Goal: Task Accomplishment & Management: Use online tool/utility

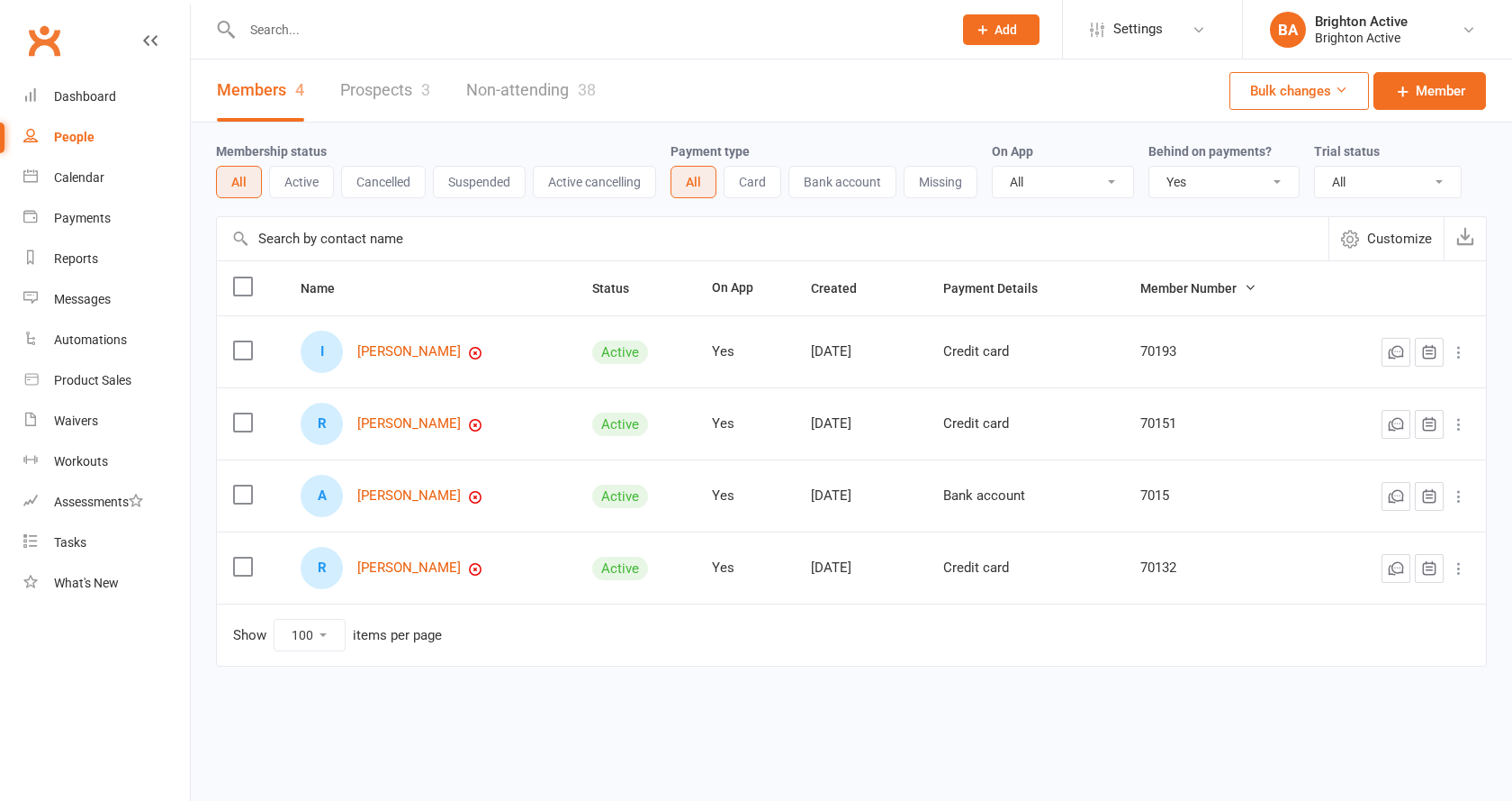
select select "true"
select select "100"
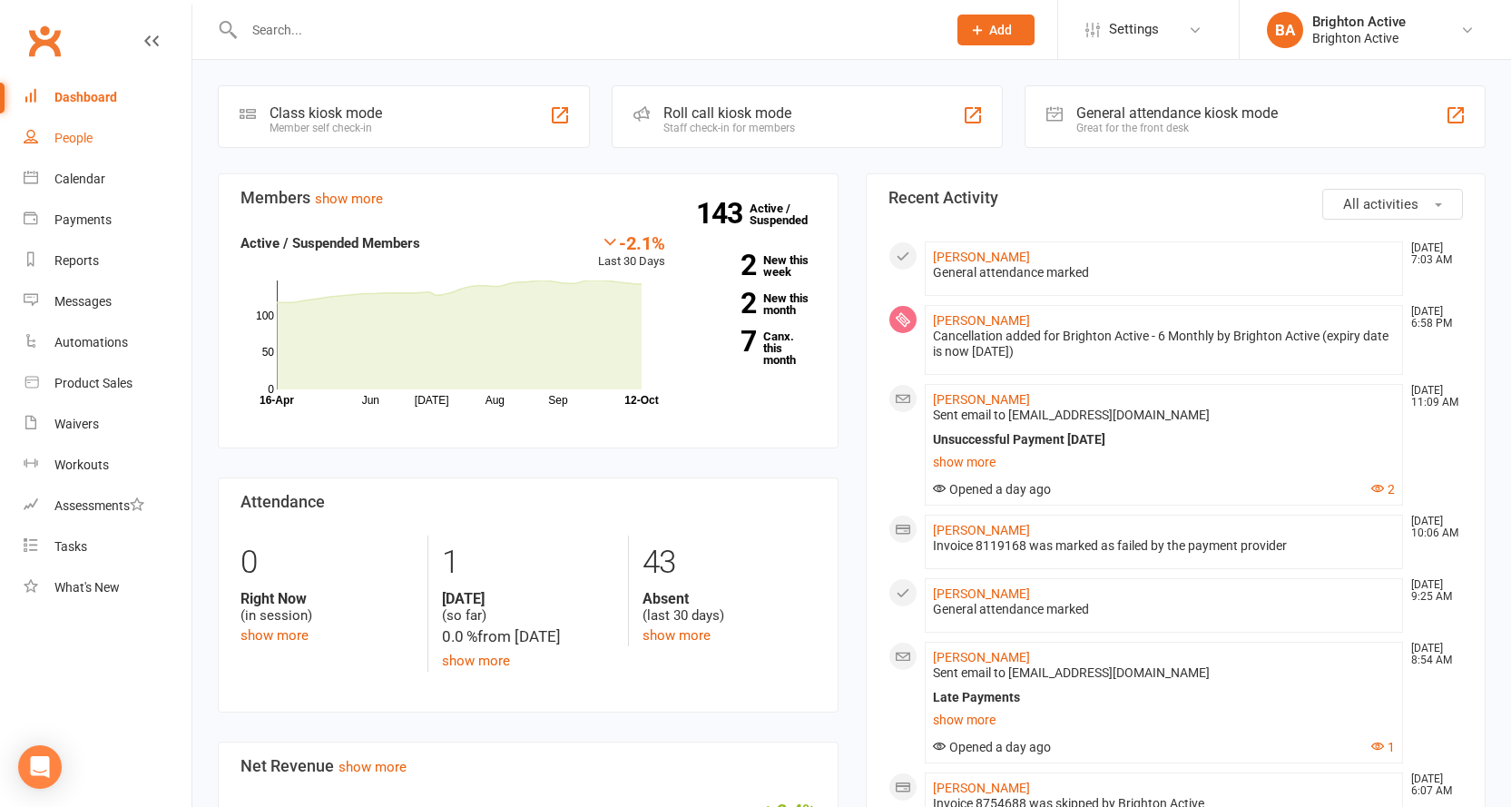
click at [95, 149] on link "People" at bounding box center [108, 138] width 168 height 41
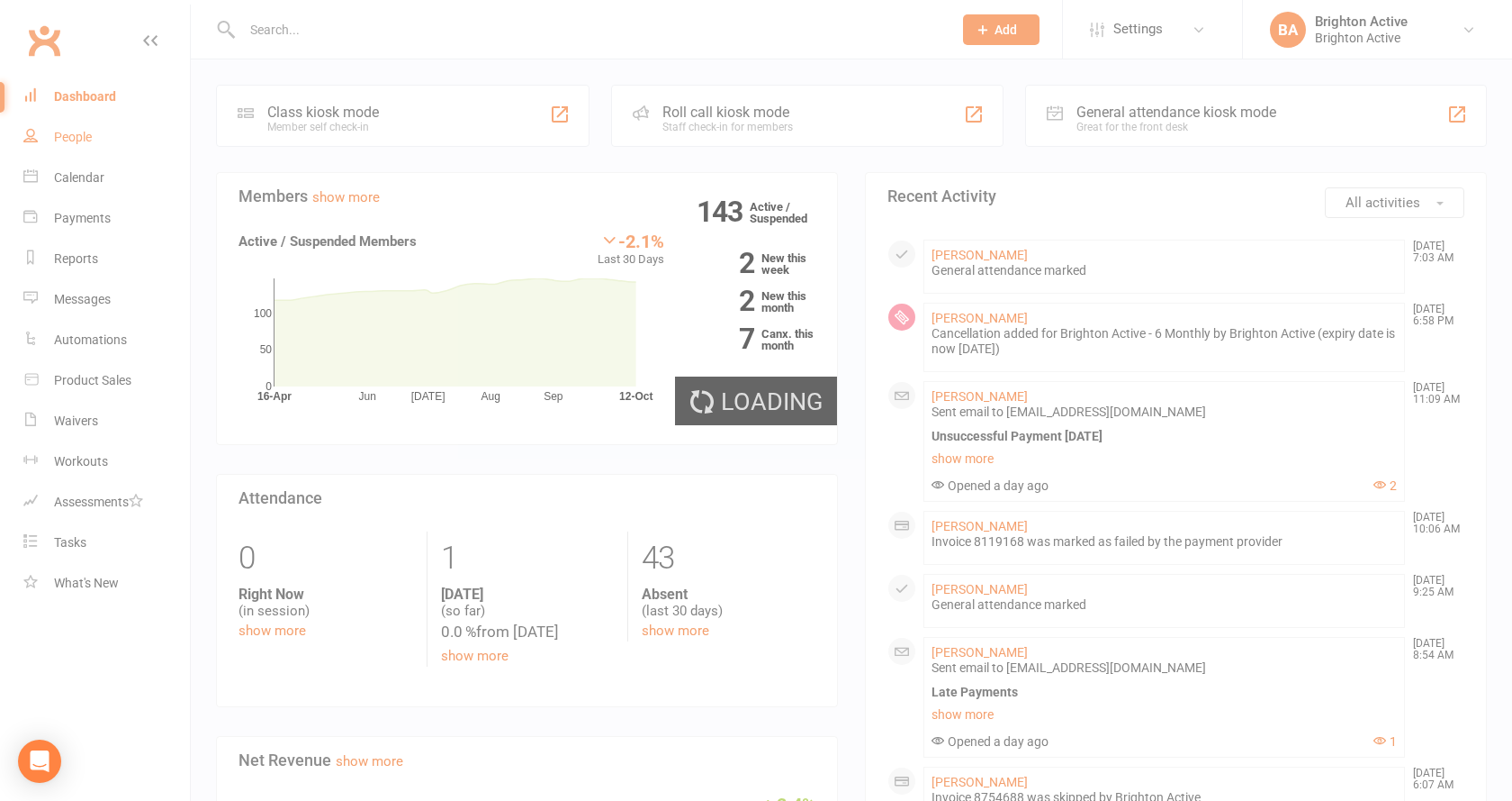
select select "100"
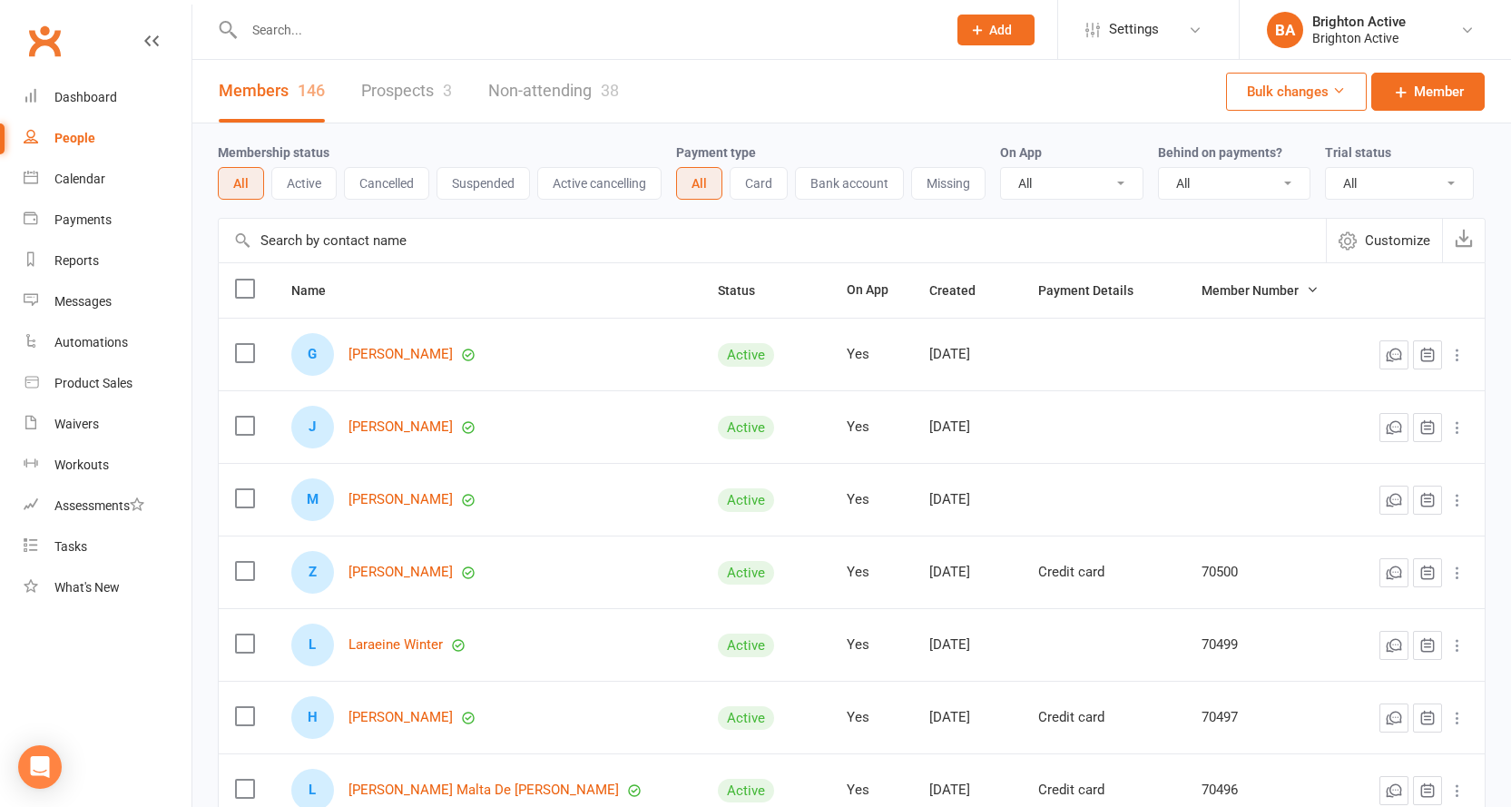
click at [1260, 176] on select "All No Yes" at bounding box center [1234, 183] width 151 height 31
select select "true"
click at [1160, 169] on select "All No Yes" at bounding box center [1234, 183] width 151 height 31
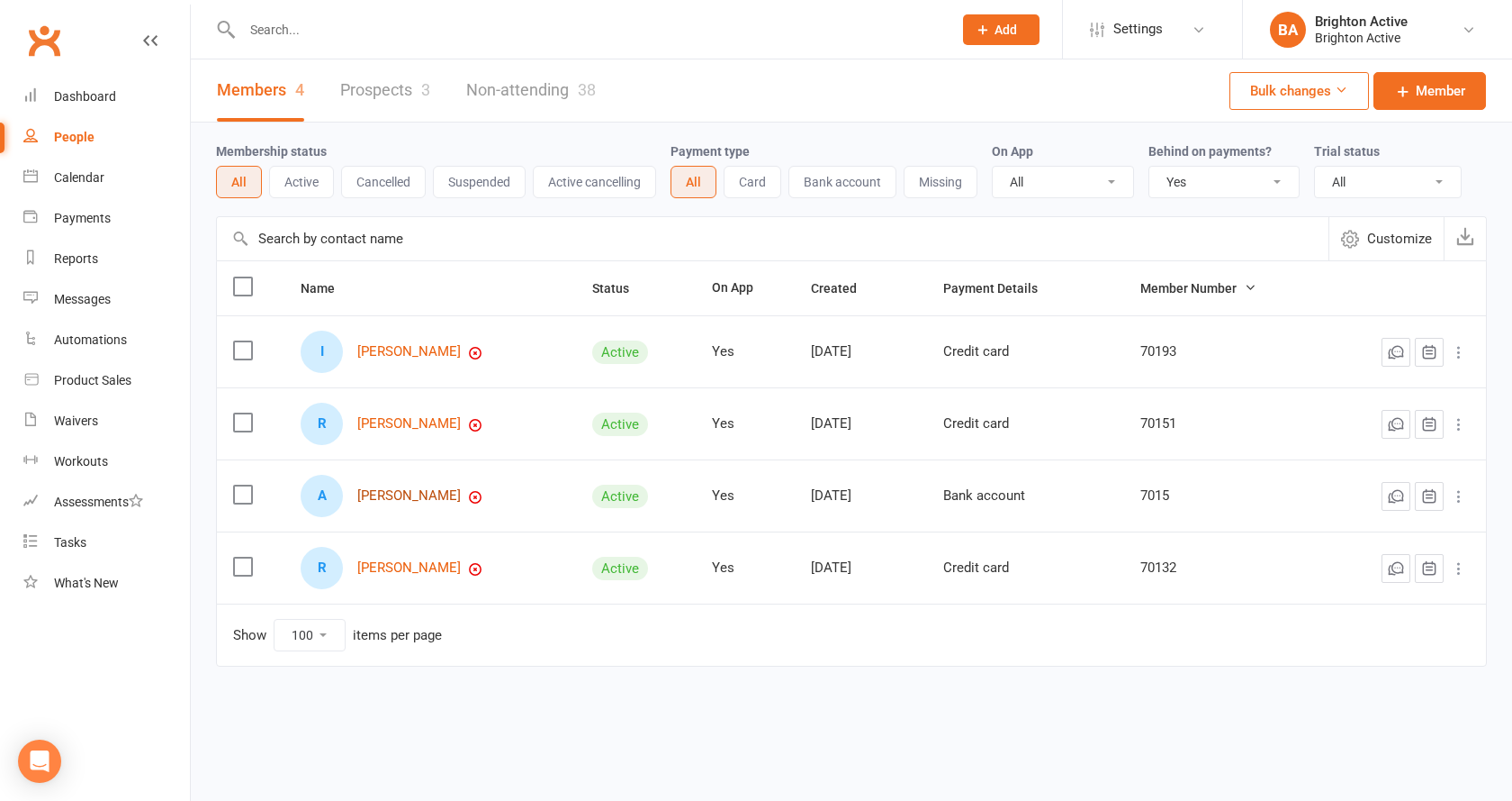
click at [422, 491] on link "Adrian Mason" at bounding box center [409, 495] width 103 height 15
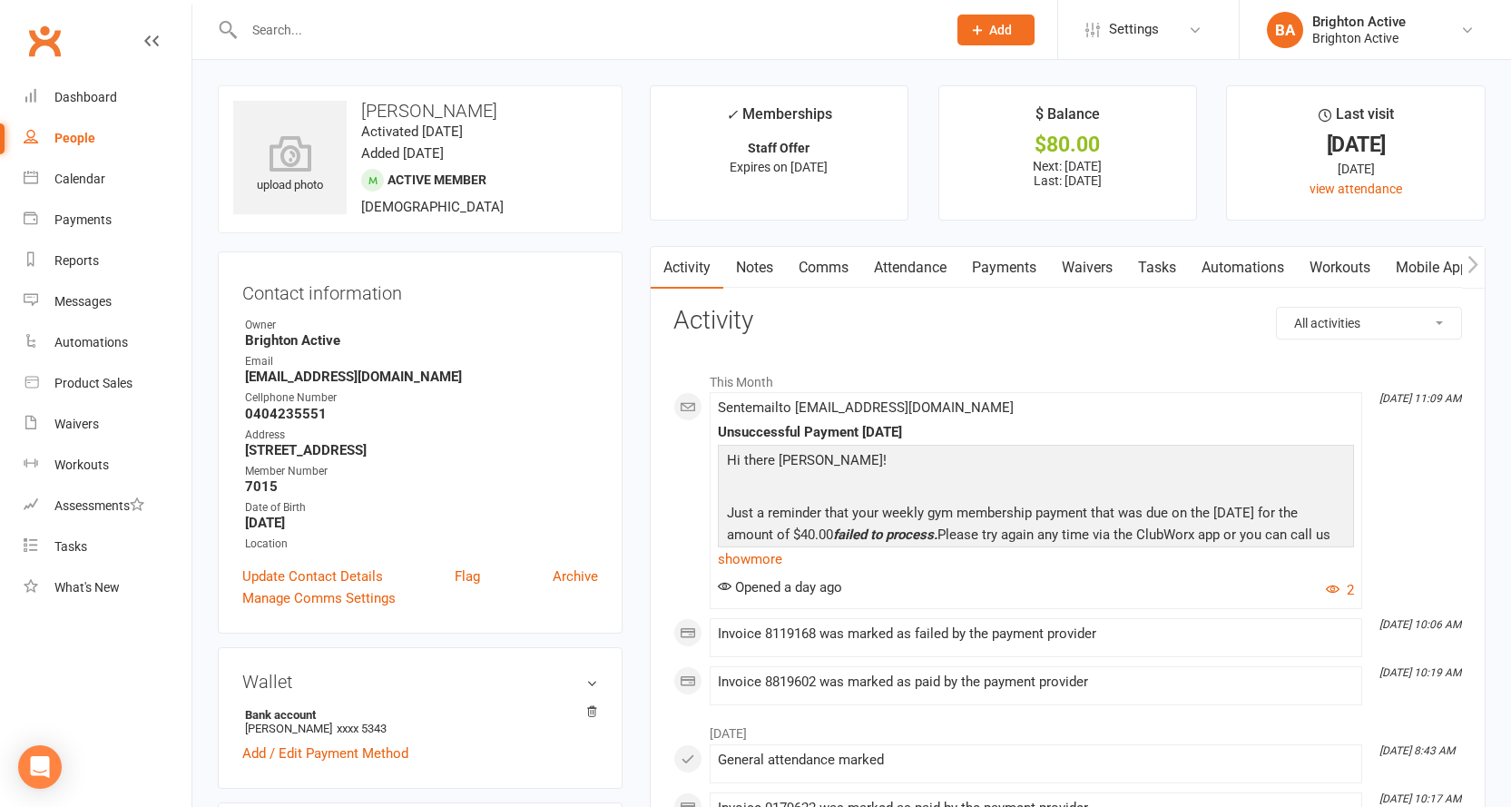
click at [1011, 266] on link "Payments" at bounding box center [1004, 268] width 90 height 42
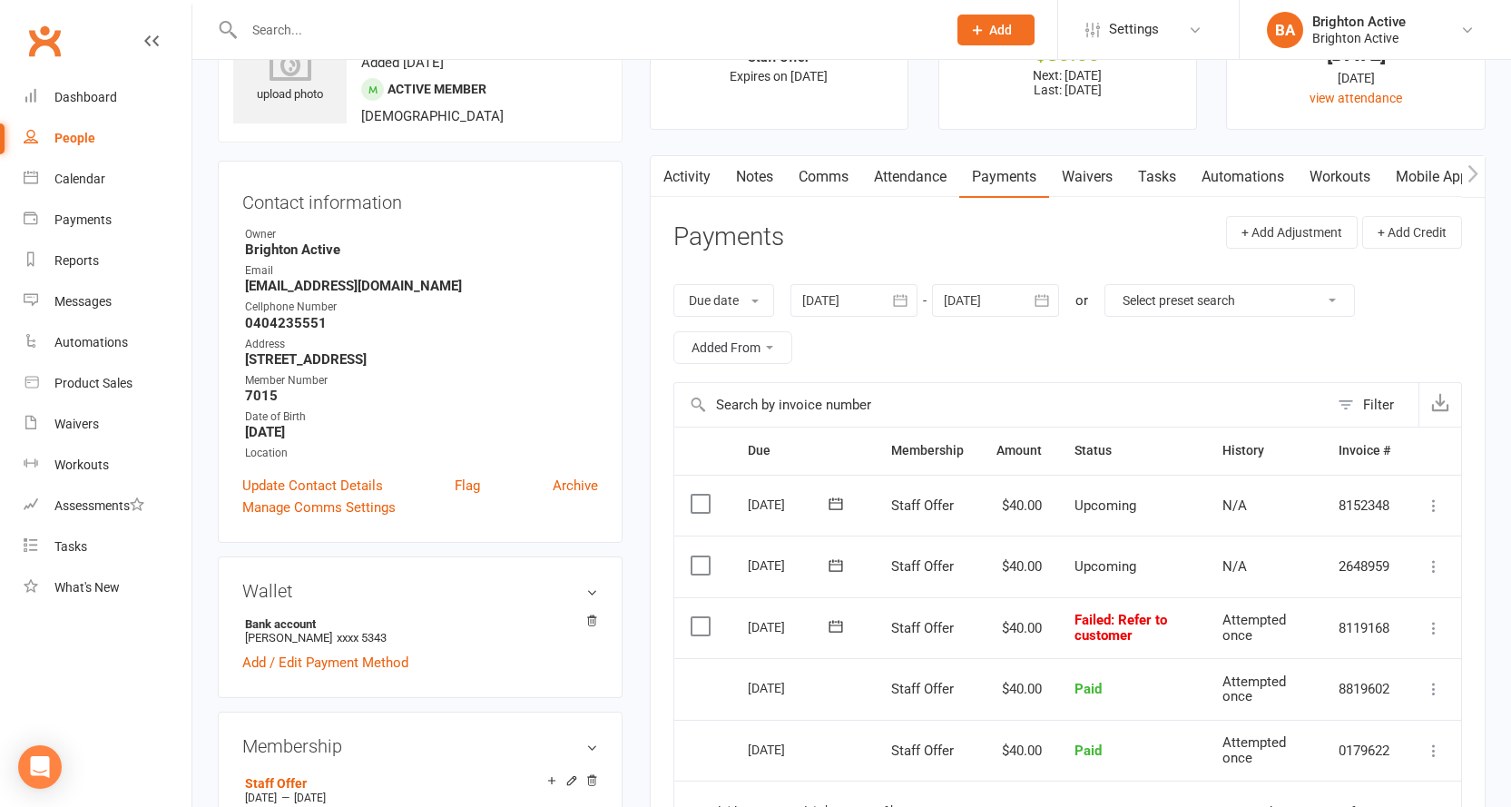
scroll to position [181, 0]
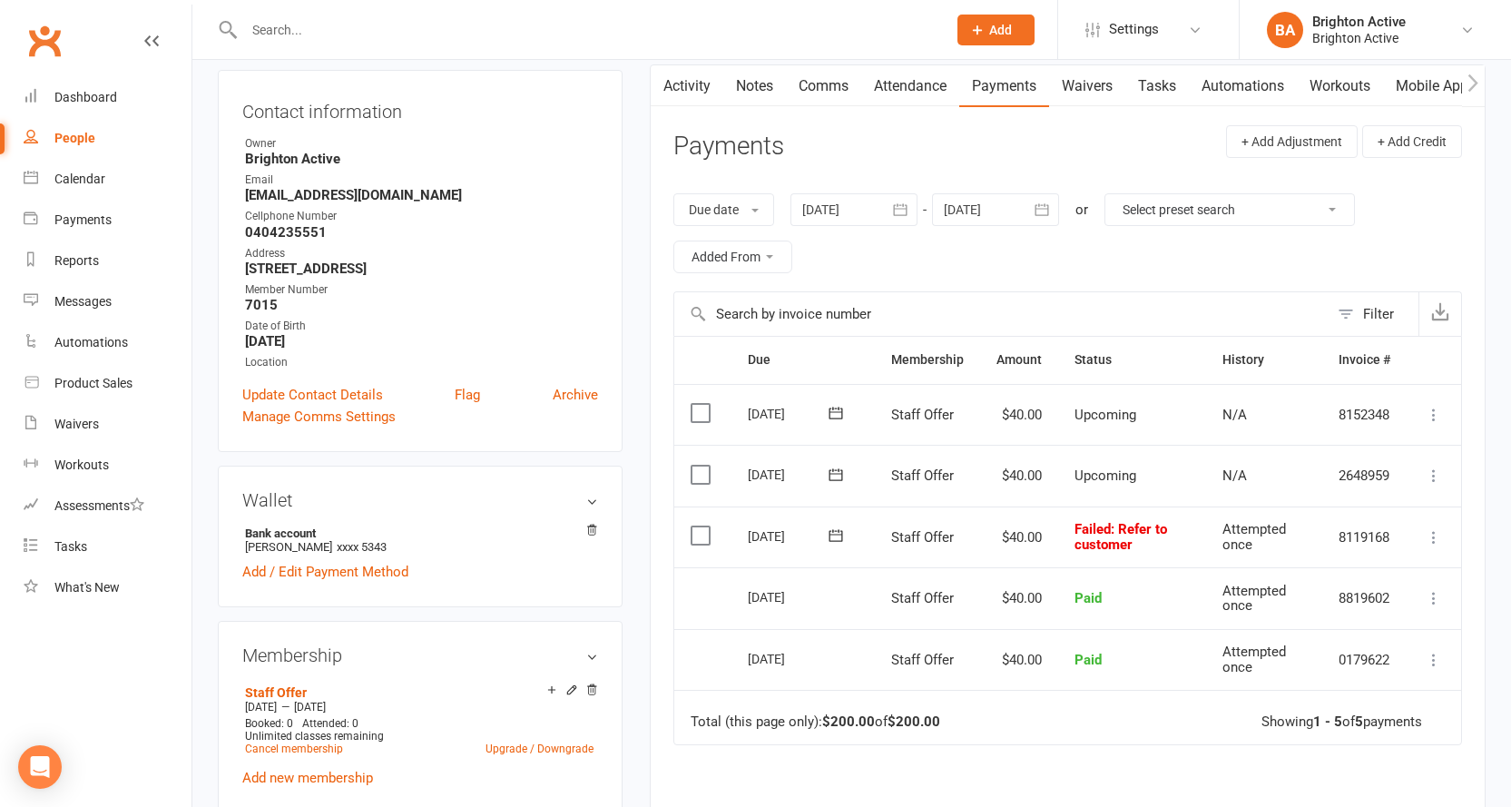
click at [1431, 535] on icon at bounding box center [1433, 537] width 18 height 18
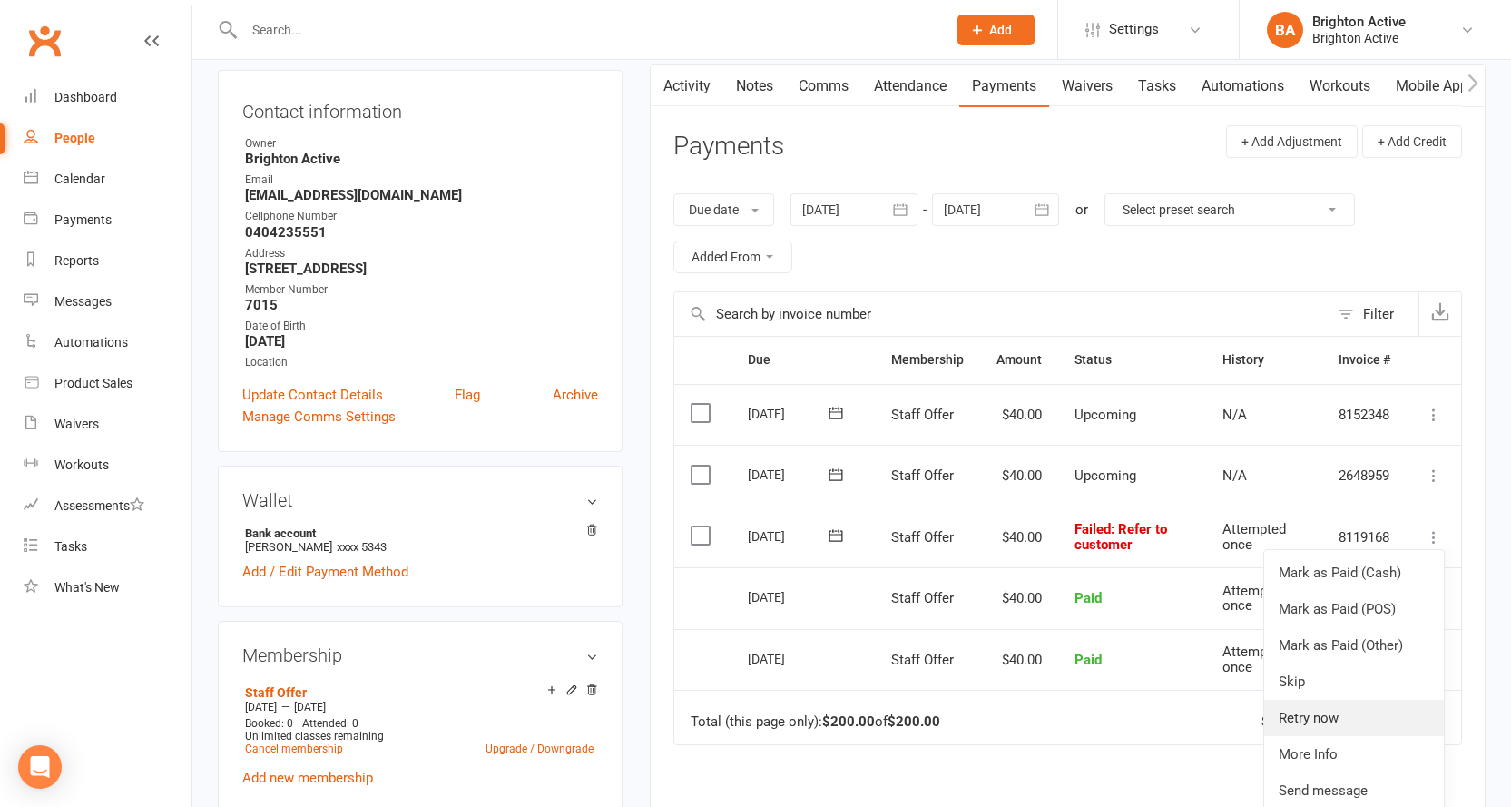
click at [1375, 727] on link "Retry now" at bounding box center [1354, 717] width 180 height 36
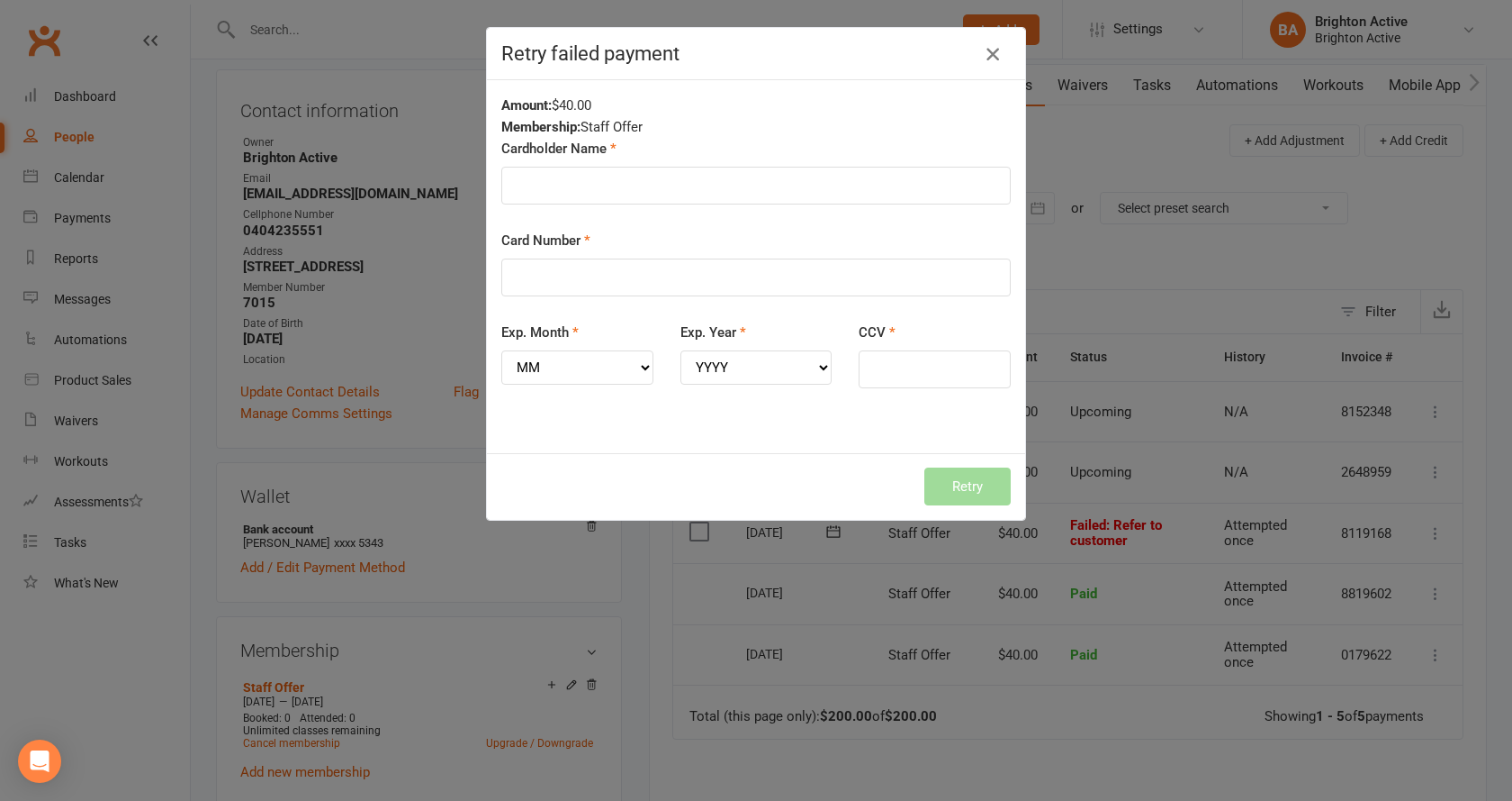
click at [986, 49] on icon "button" at bounding box center [993, 55] width 22 height 22
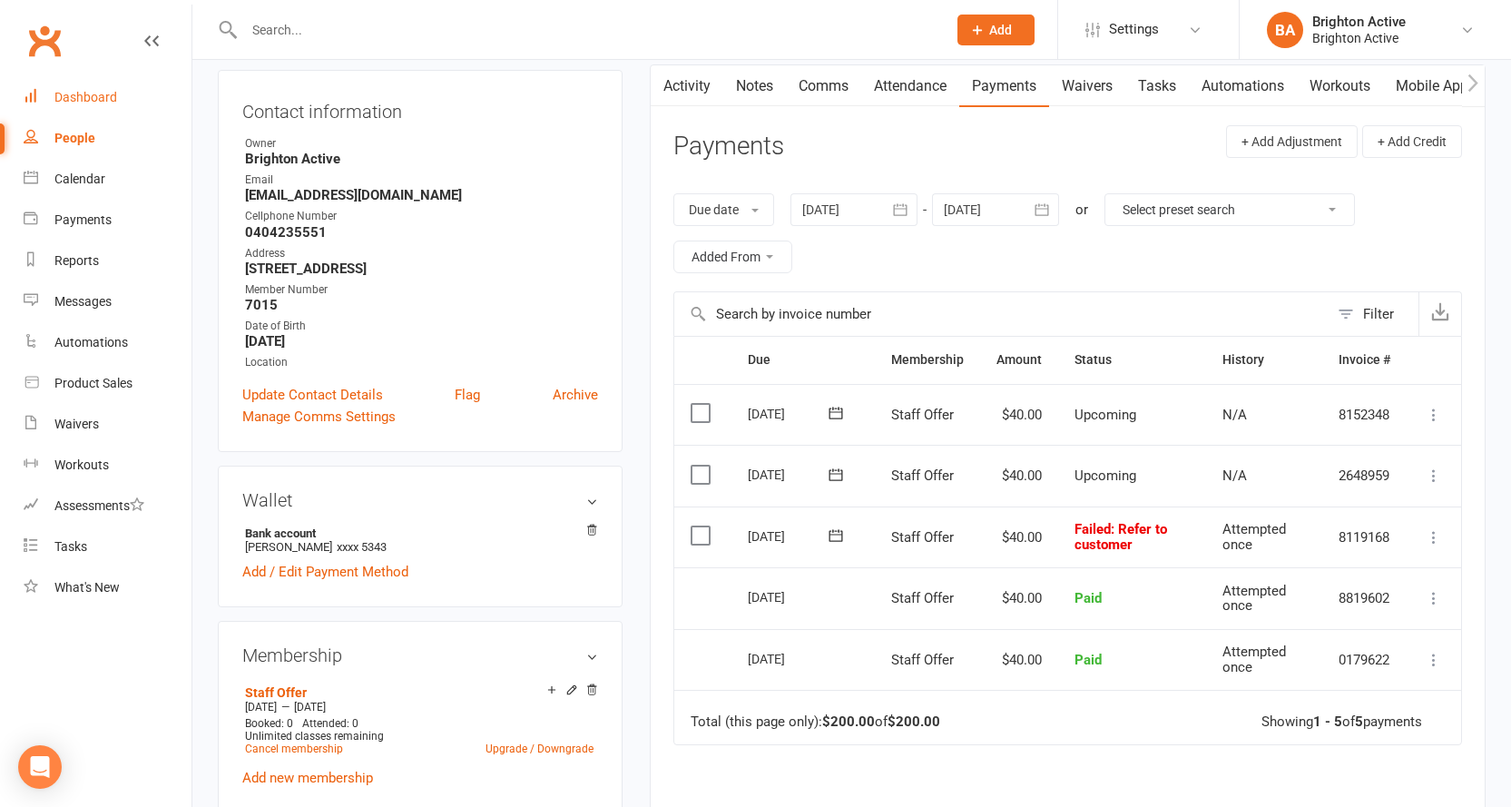
click at [108, 94] on div "Dashboard" at bounding box center [85, 97] width 63 height 15
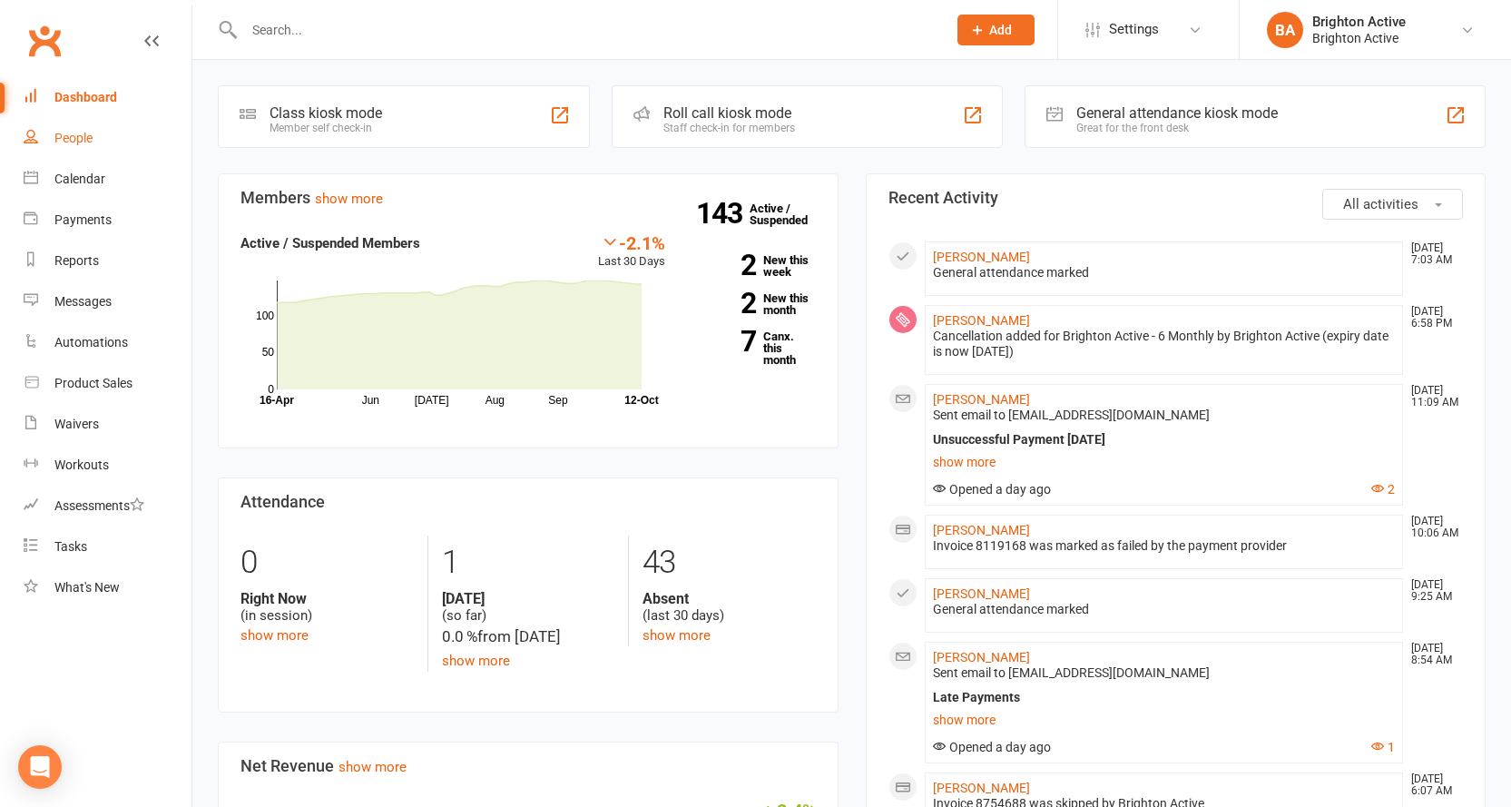
click at [74, 142] on div "People" at bounding box center [73, 138] width 38 height 15
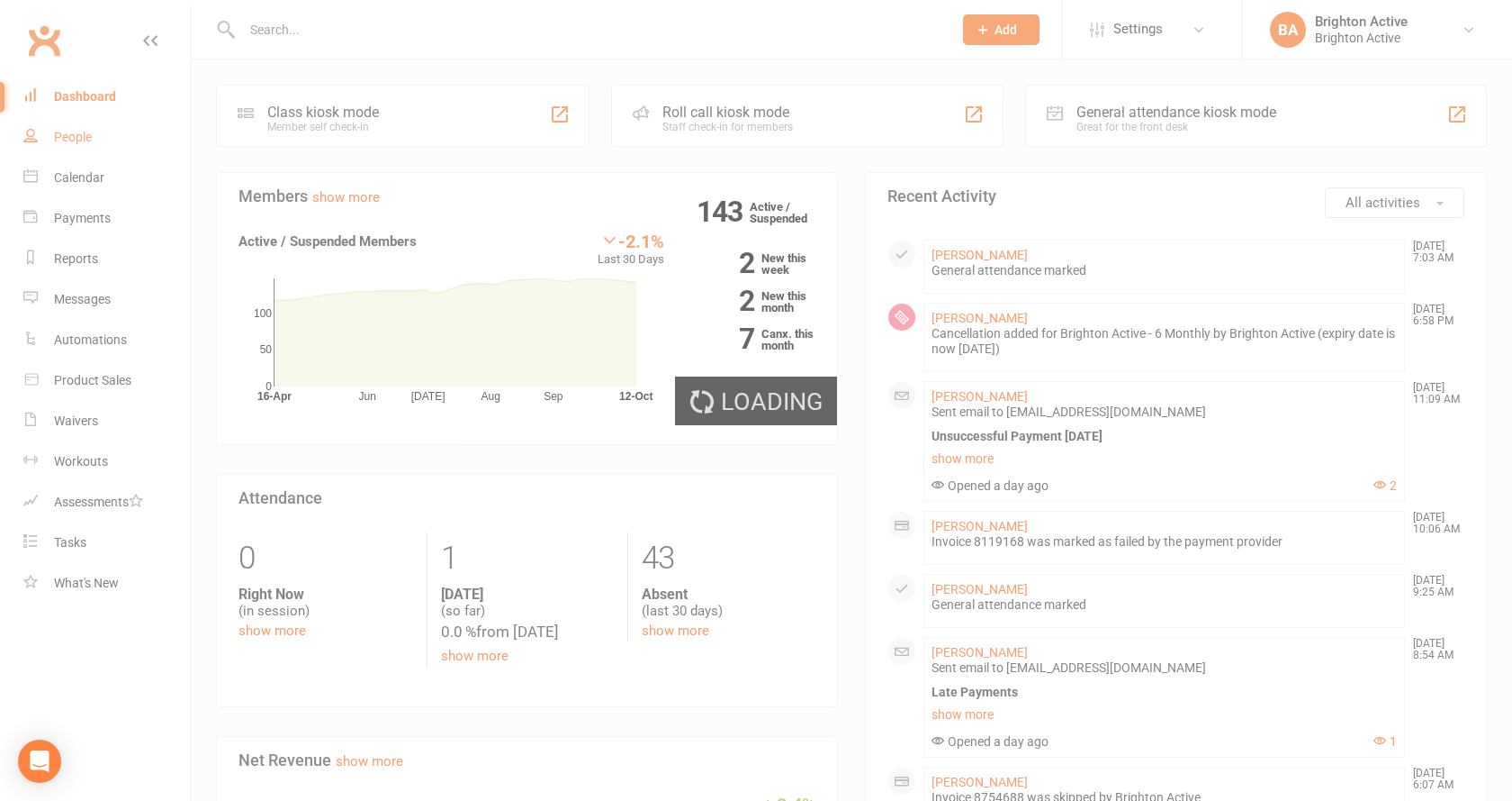
select select "true"
select select "100"
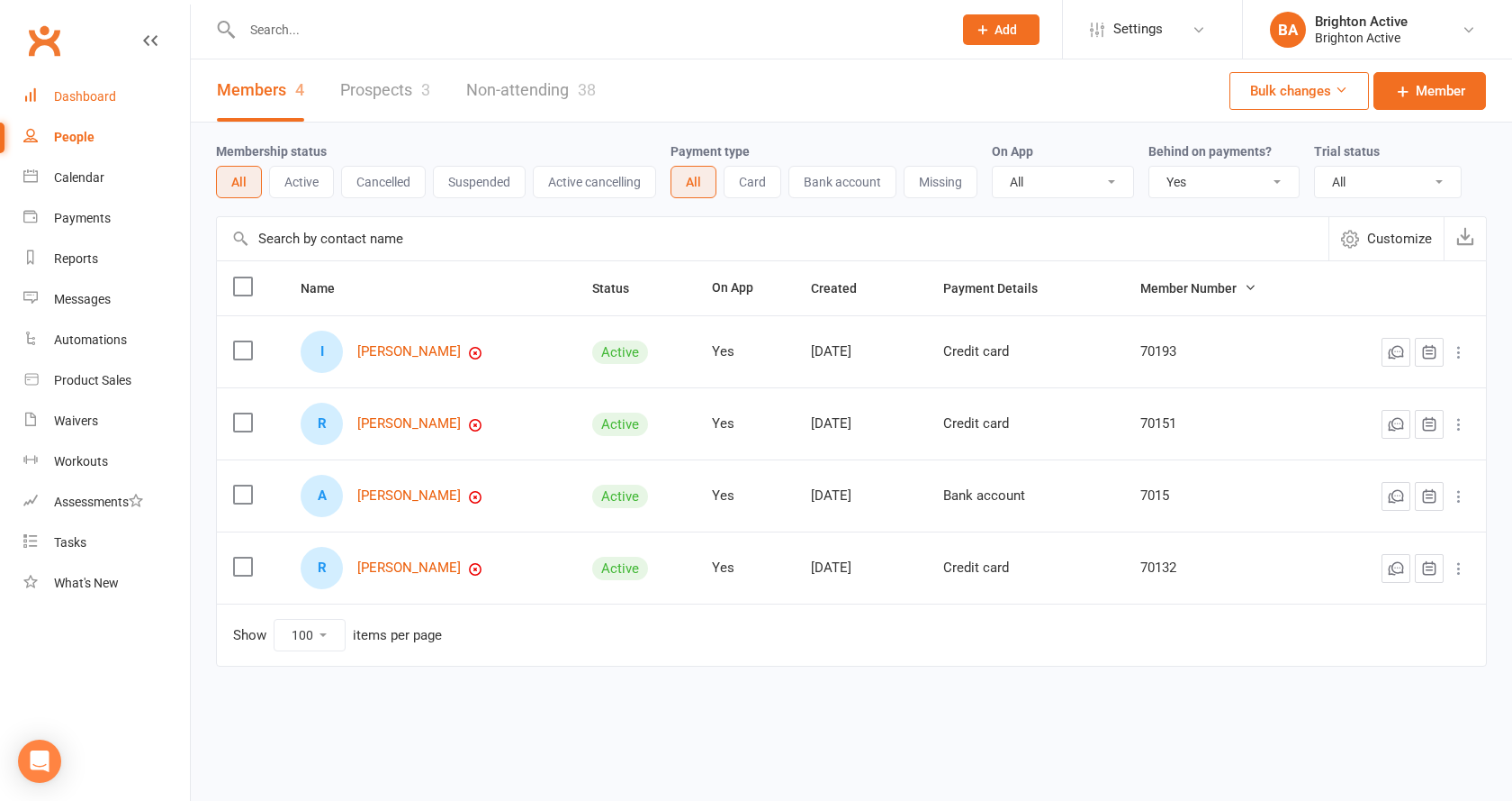
click at [59, 96] on div "Dashboard" at bounding box center [84, 96] width 63 height 15
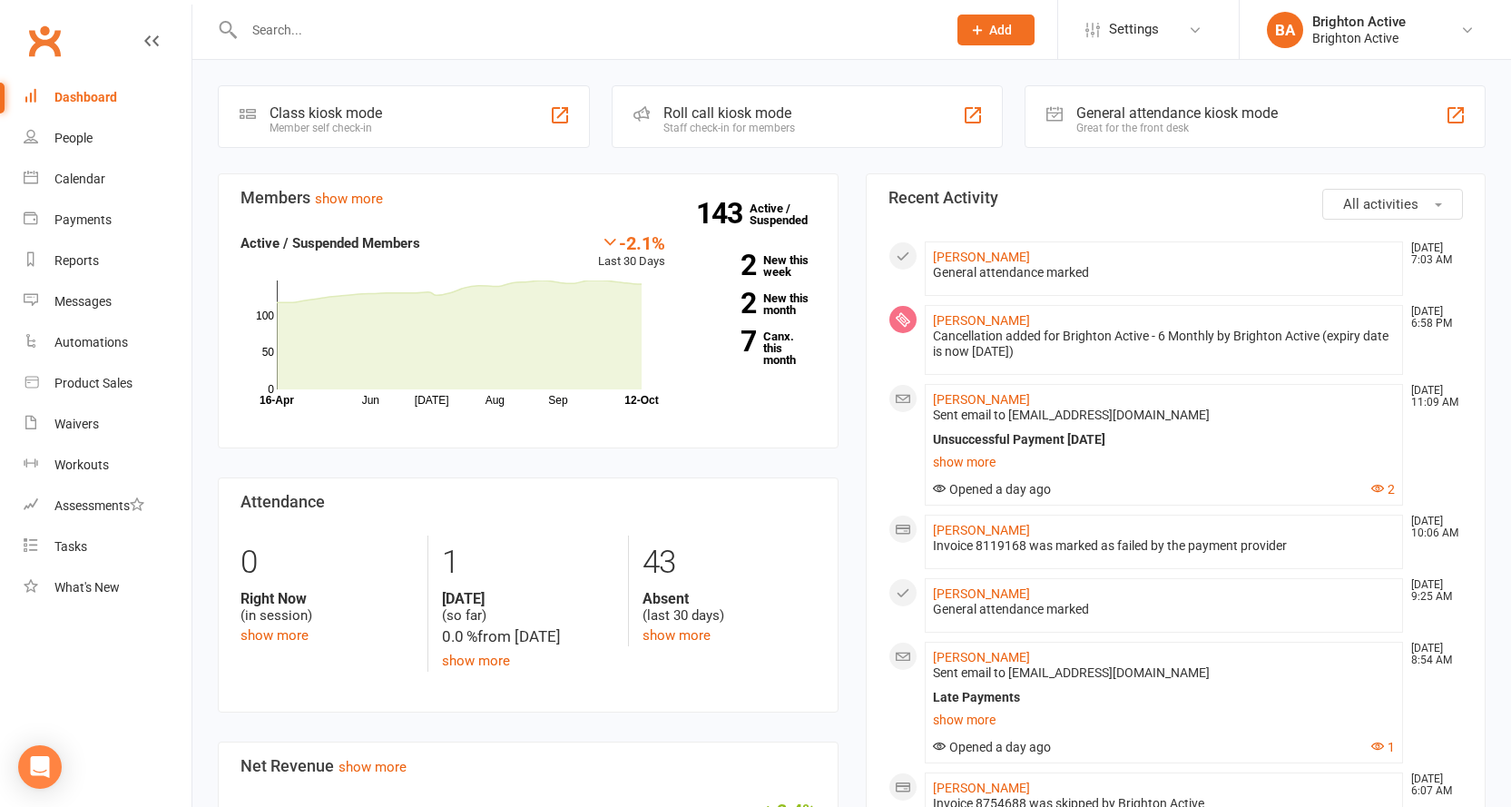
click at [1163, 109] on div "General attendance kiosk mode" at bounding box center [1176, 112] width 201 height 17
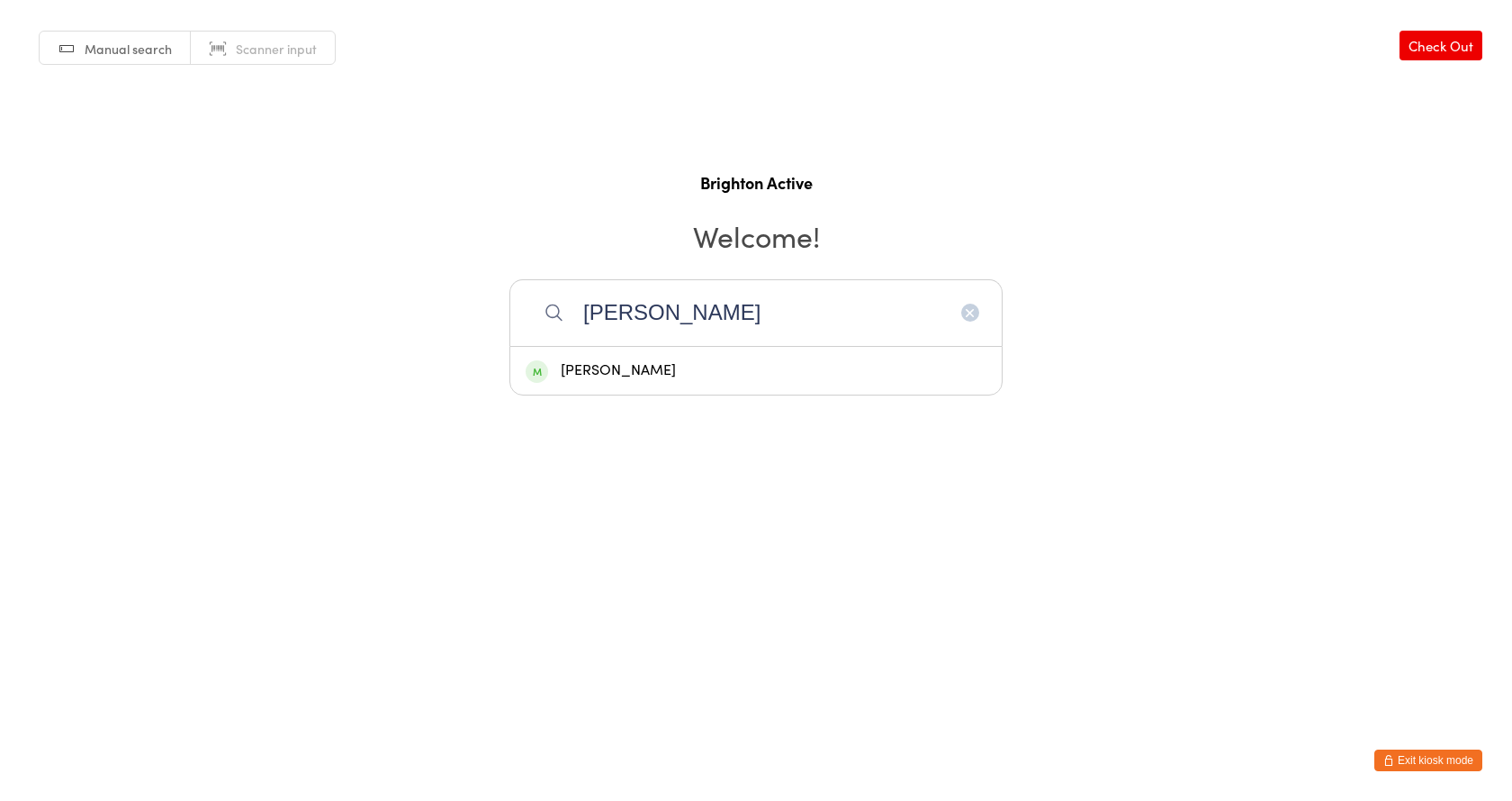
type input "vilma"
click at [653, 364] on div "Vilma Wells" at bounding box center [756, 370] width 461 height 24
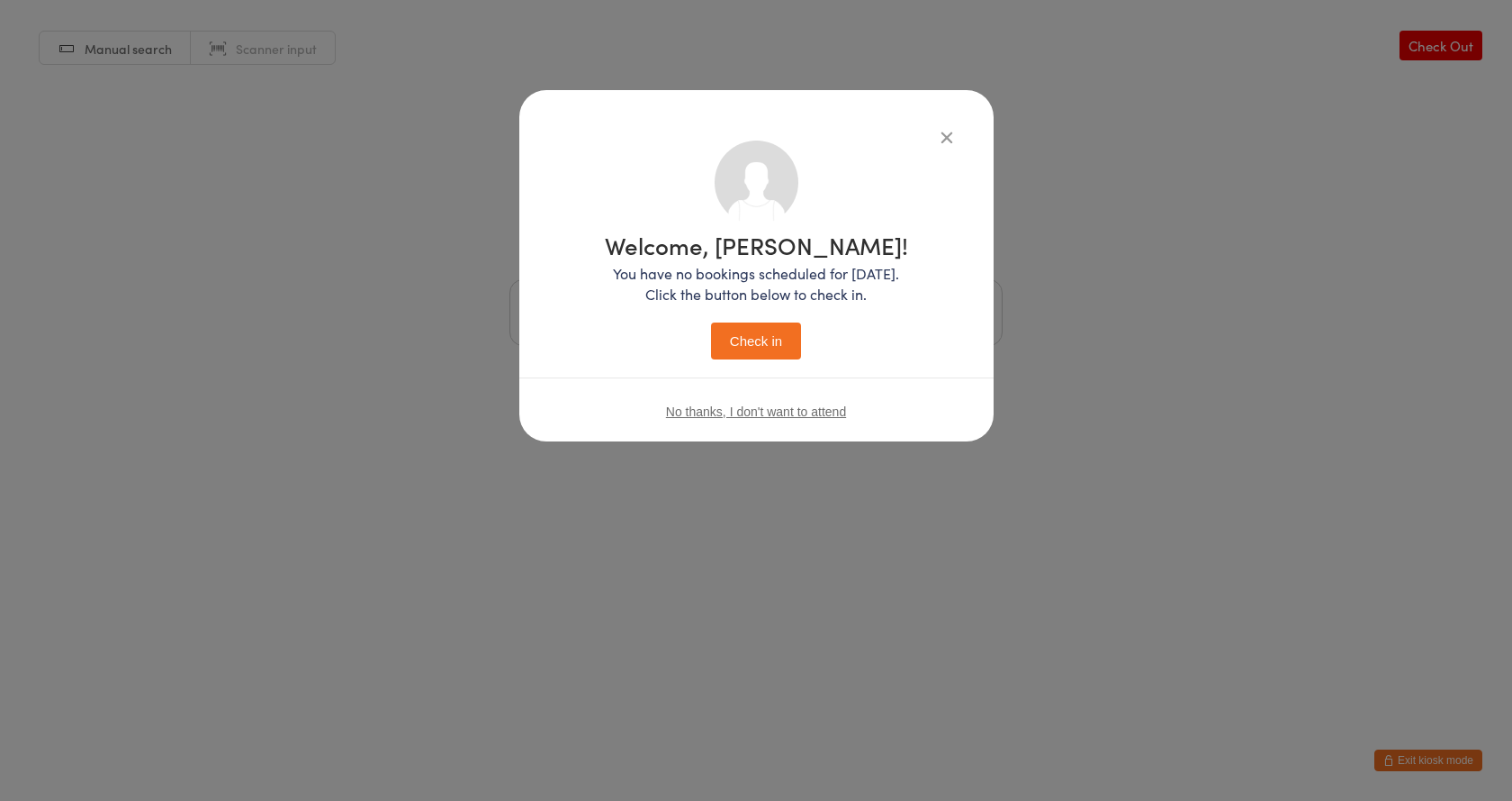
click at [747, 336] on button "Check in" at bounding box center [756, 340] width 90 height 37
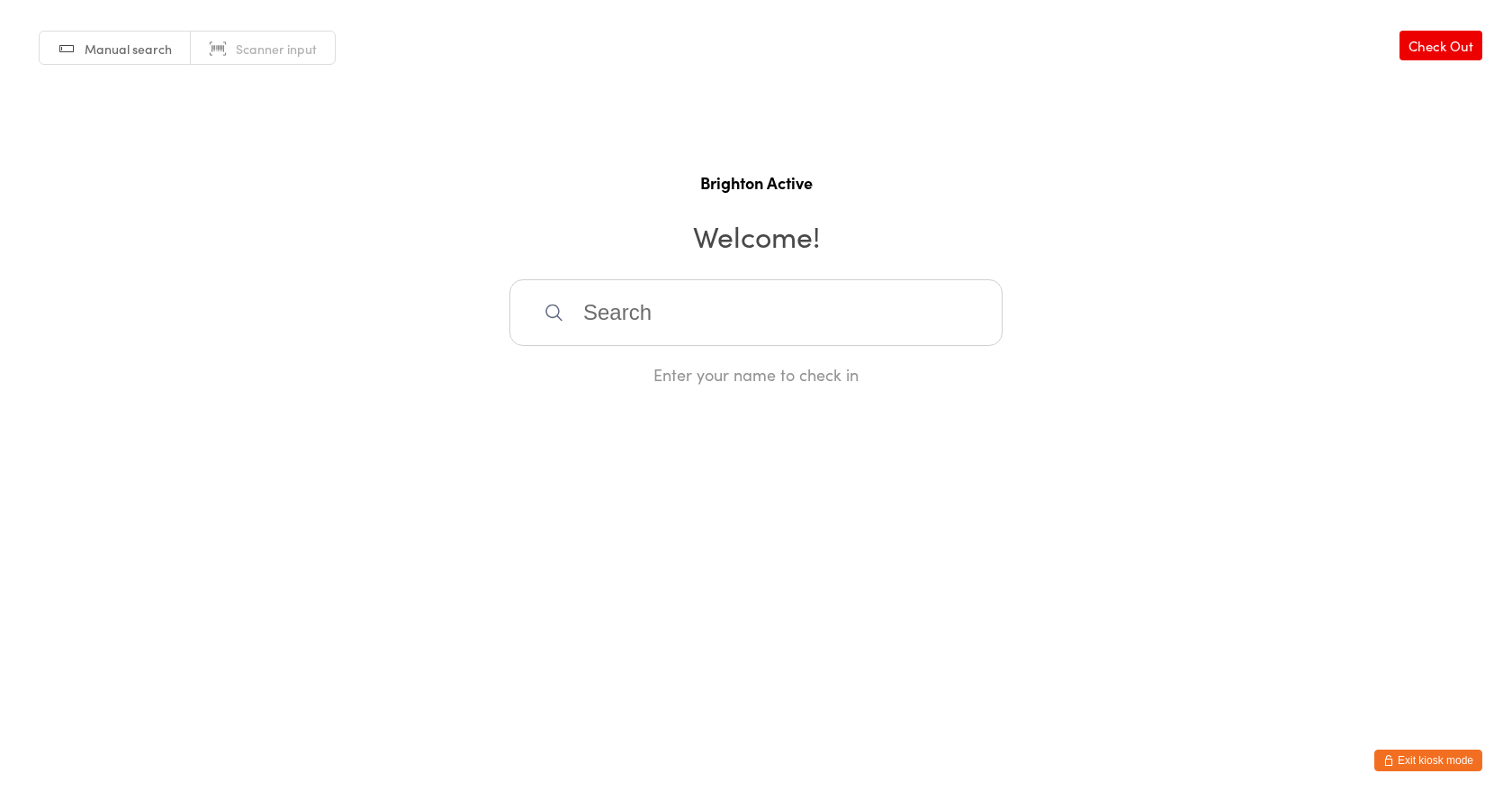
click at [602, 309] on input "search" at bounding box center [755, 312] width 493 height 67
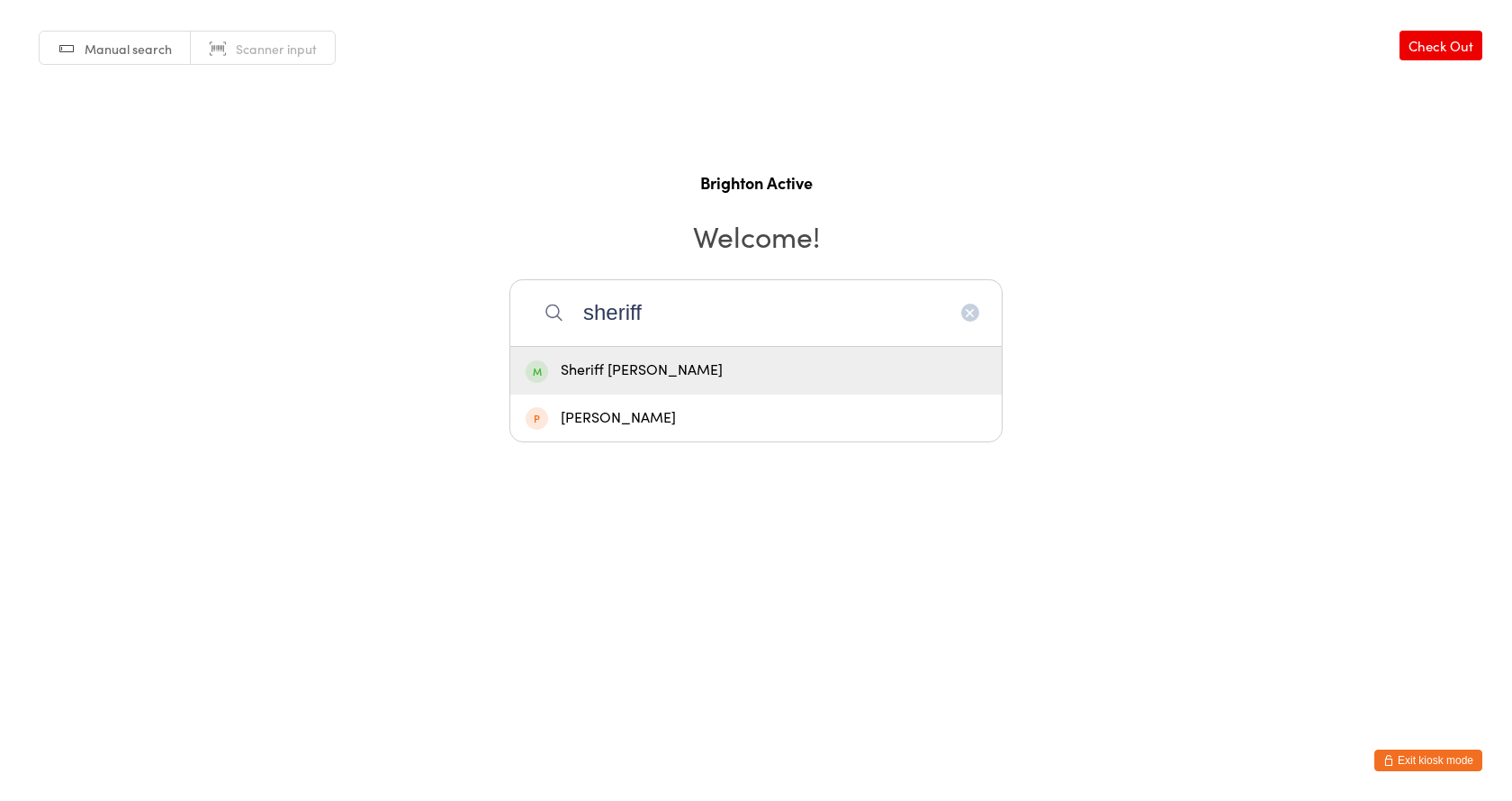
type input "sheriff"
click at [713, 370] on div "Sheriff Tamimi" at bounding box center [756, 370] width 461 height 24
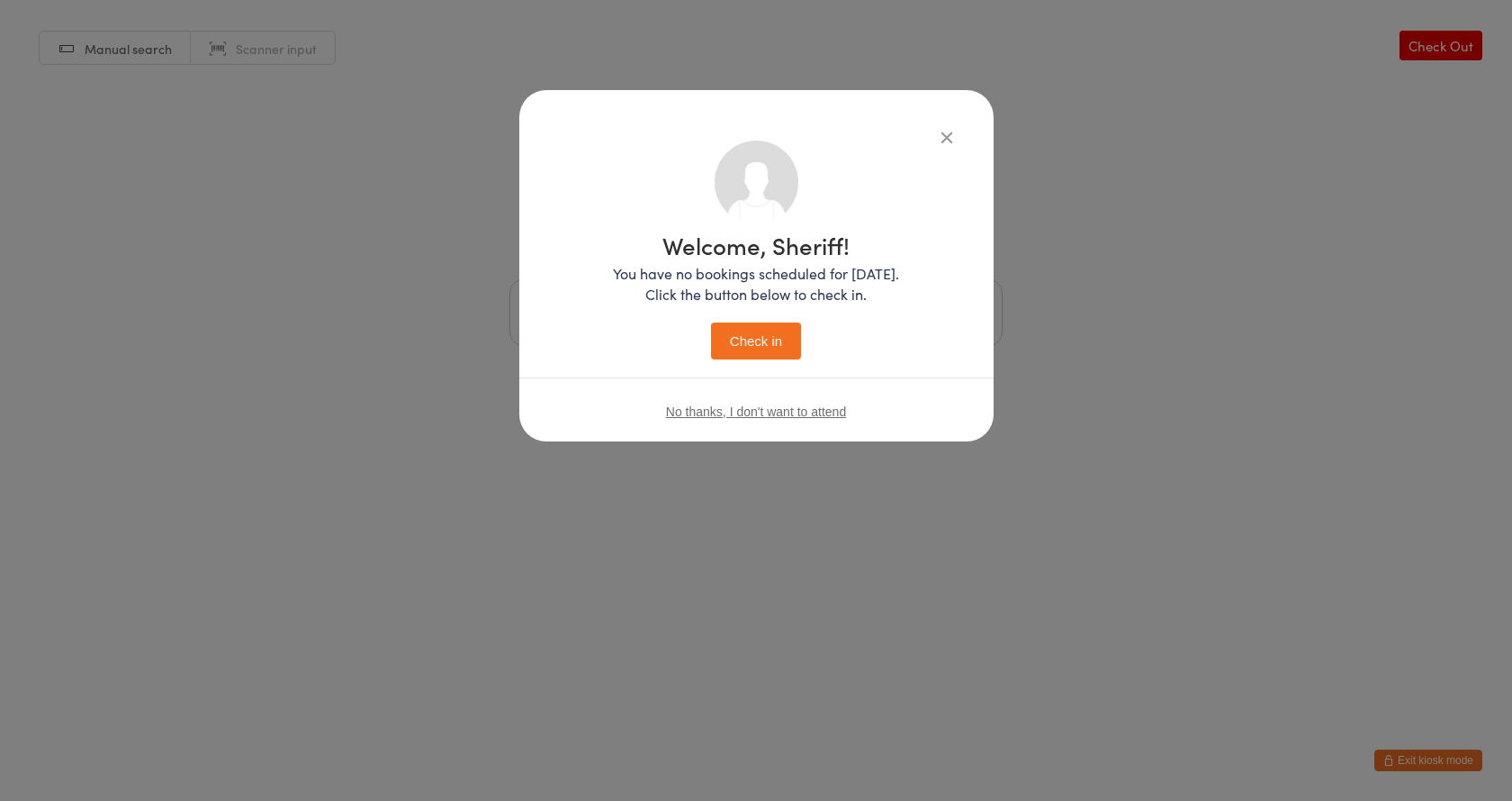
click at [718, 337] on button "Check in" at bounding box center [756, 340] width 90 height 37
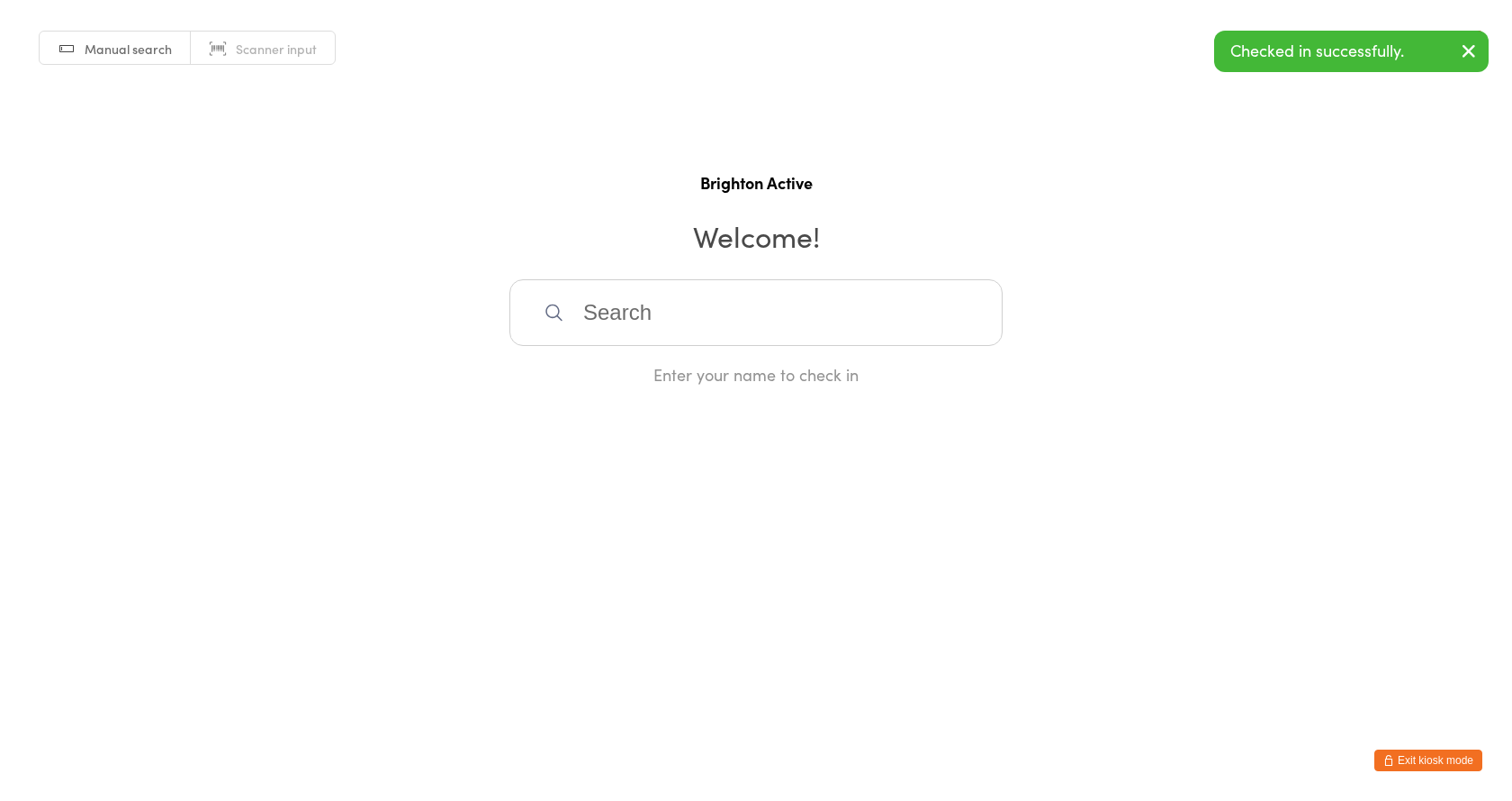
click at [660, 320] on input "search" at bounding box center [755, 312] width 493 height 67
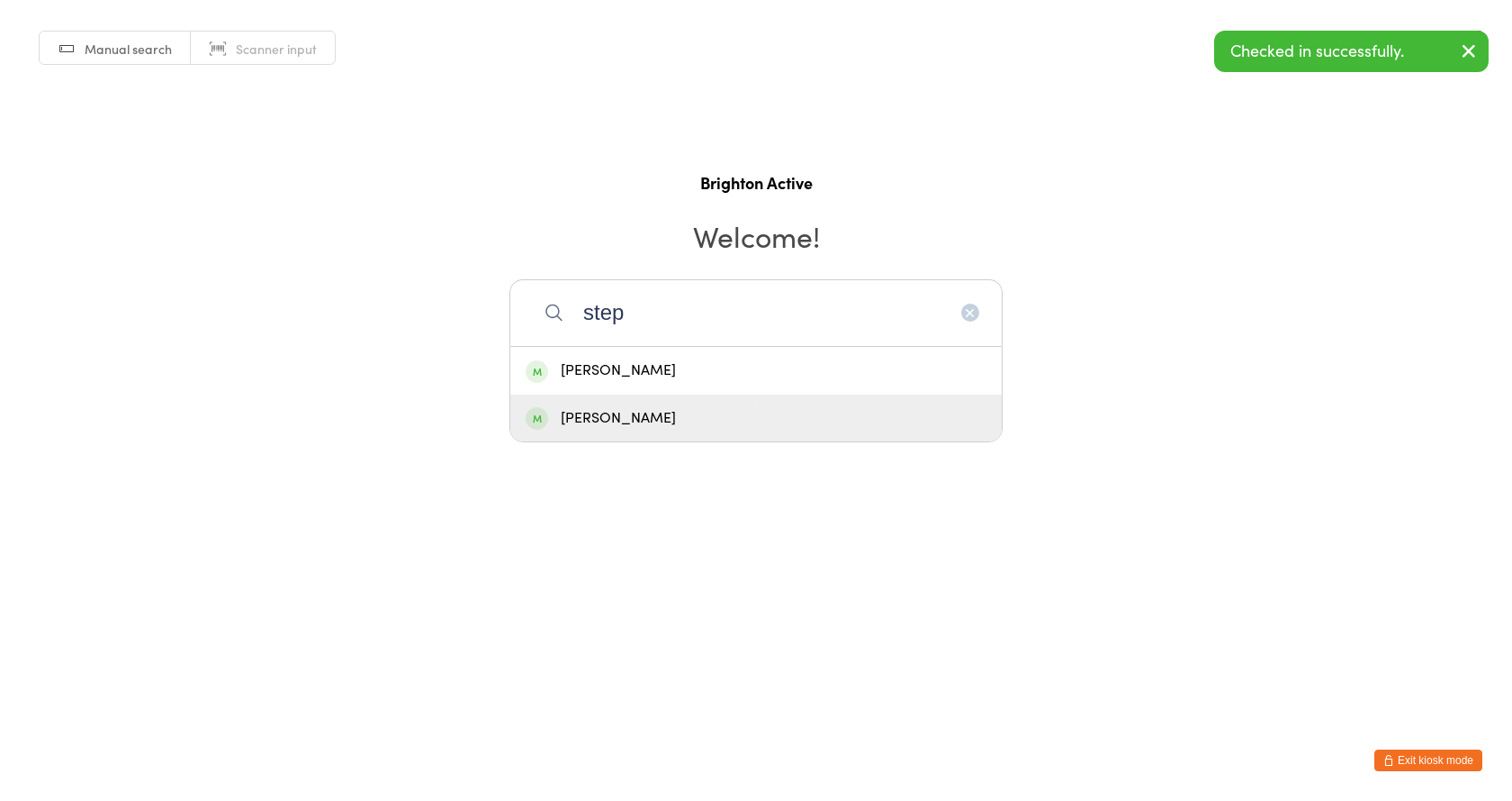
type input "step"
click at [649, 420] on div "Steven Zamagias" at bounding box center [756, 418] width 461 height 24
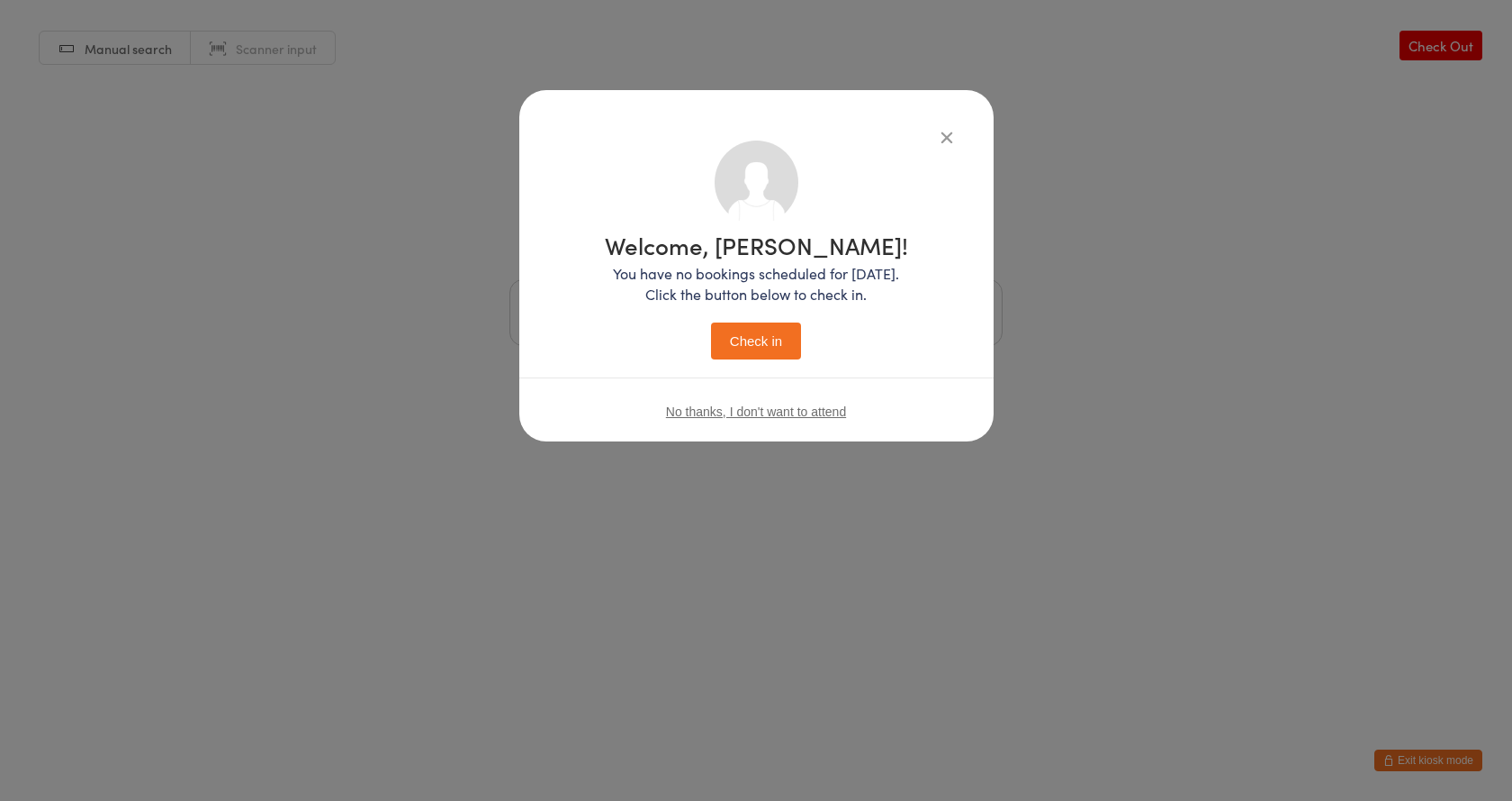
click at [742, 344] on button "Check in" at bounding box center [756, 340] width 90 height 37
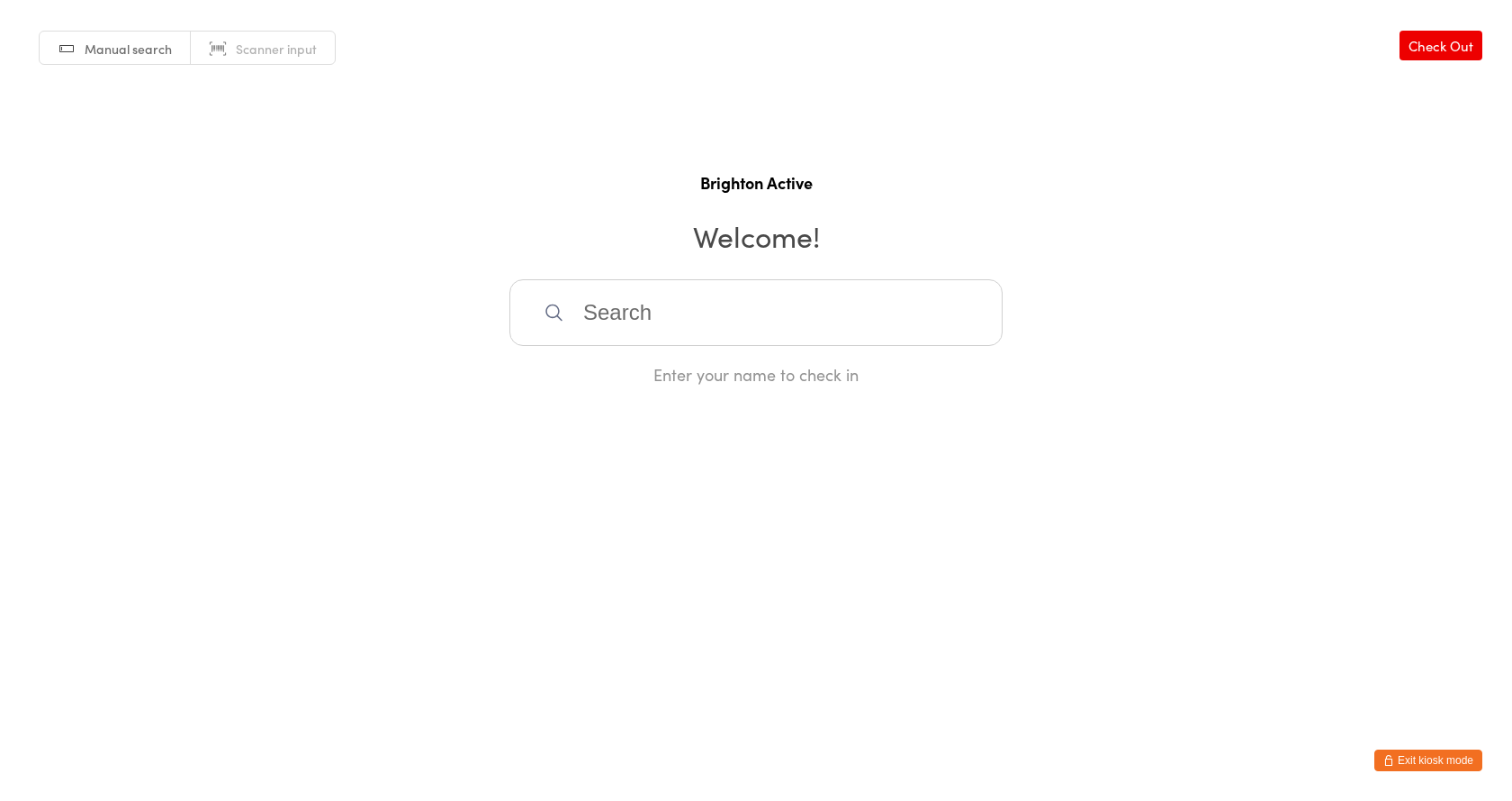
click at [694, 342] on input "search" at bounding box center [755, 312] width 493 height 67
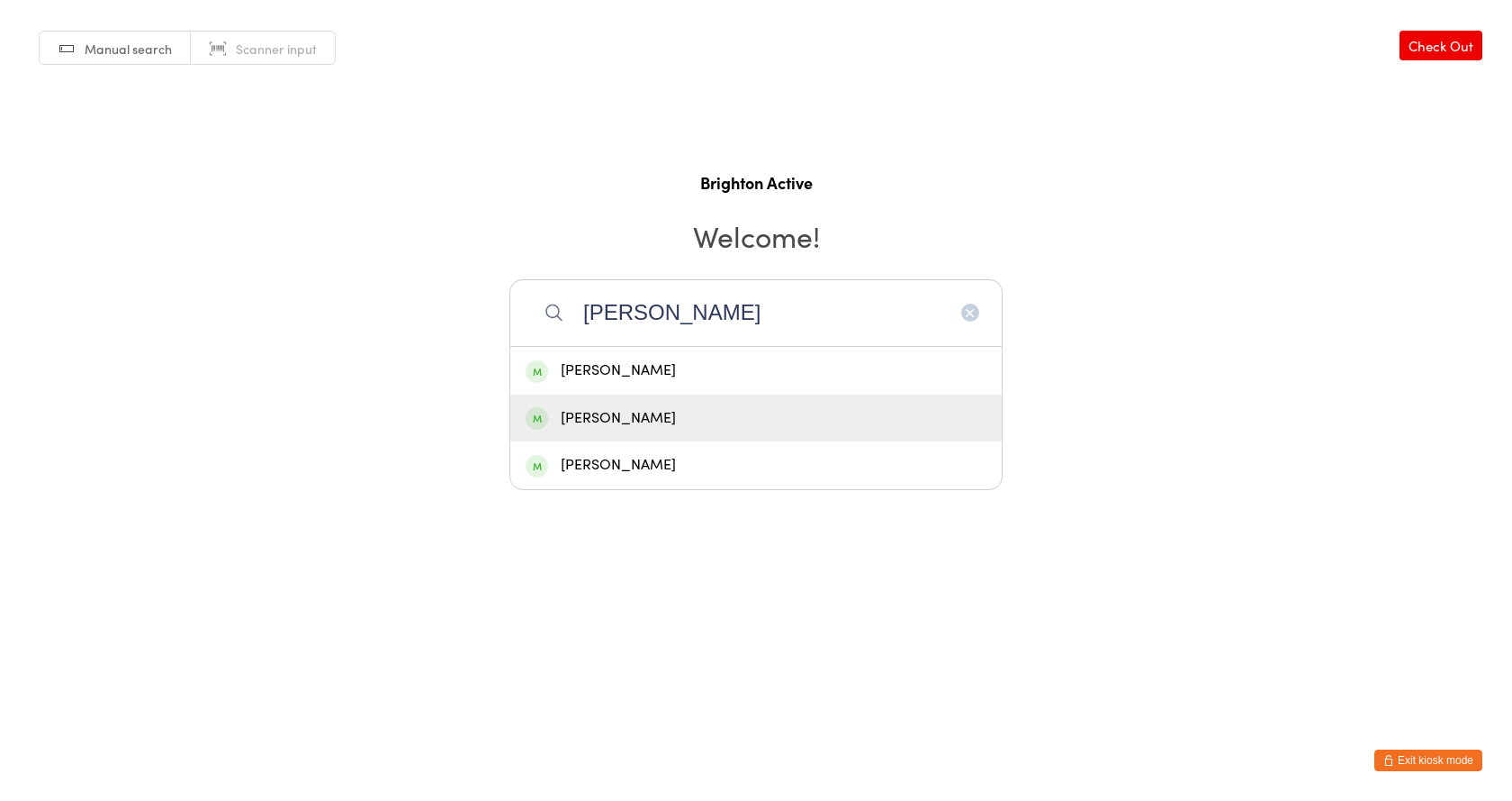
type input "sara"
click at [693, 410] on div "Sarah Murillo" at bounding box center [756, 418] width 461 height 24
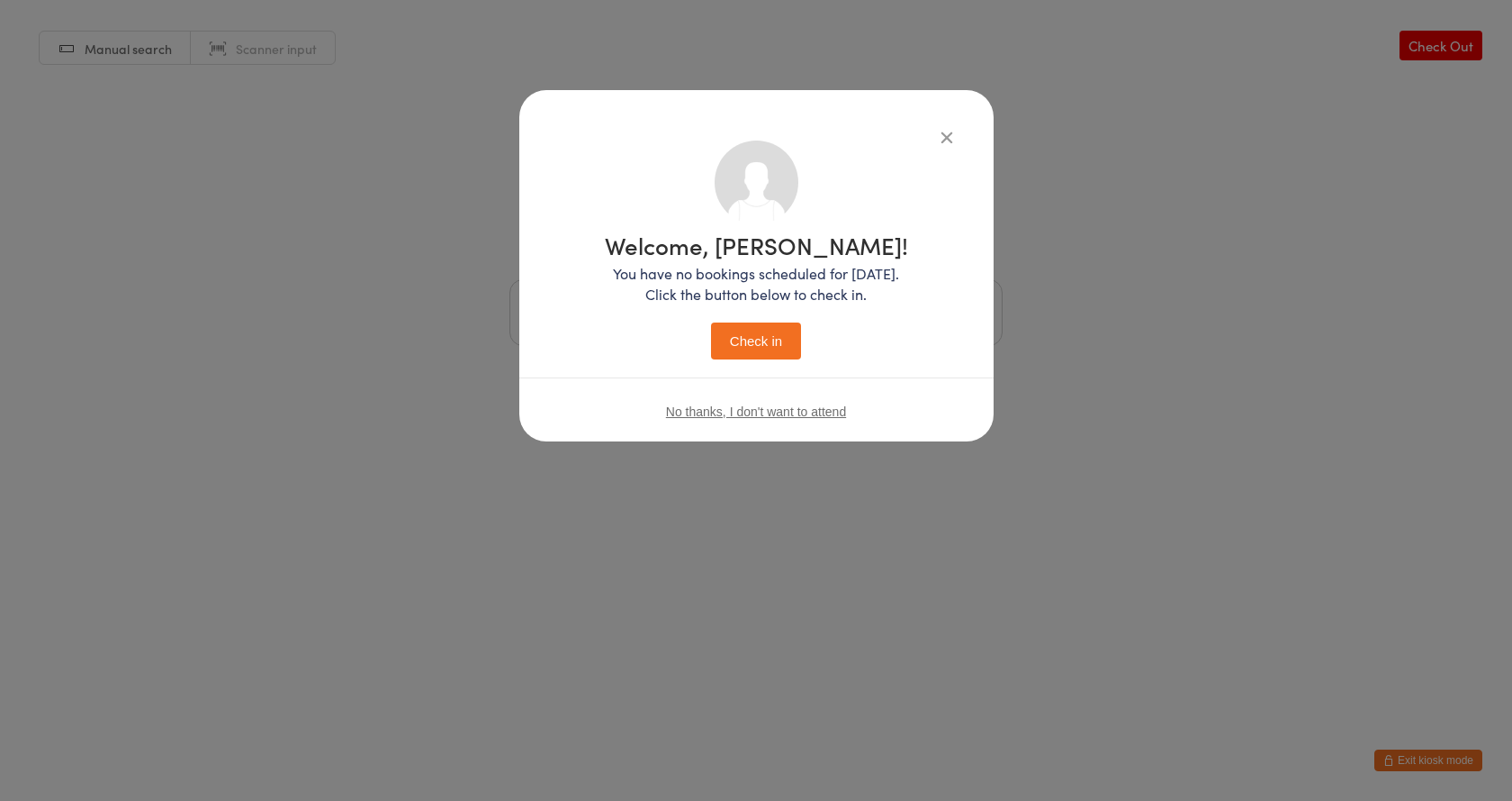
click at [732, 349] on button "Check in" at bounding box center [756, 340] width 90 height 37
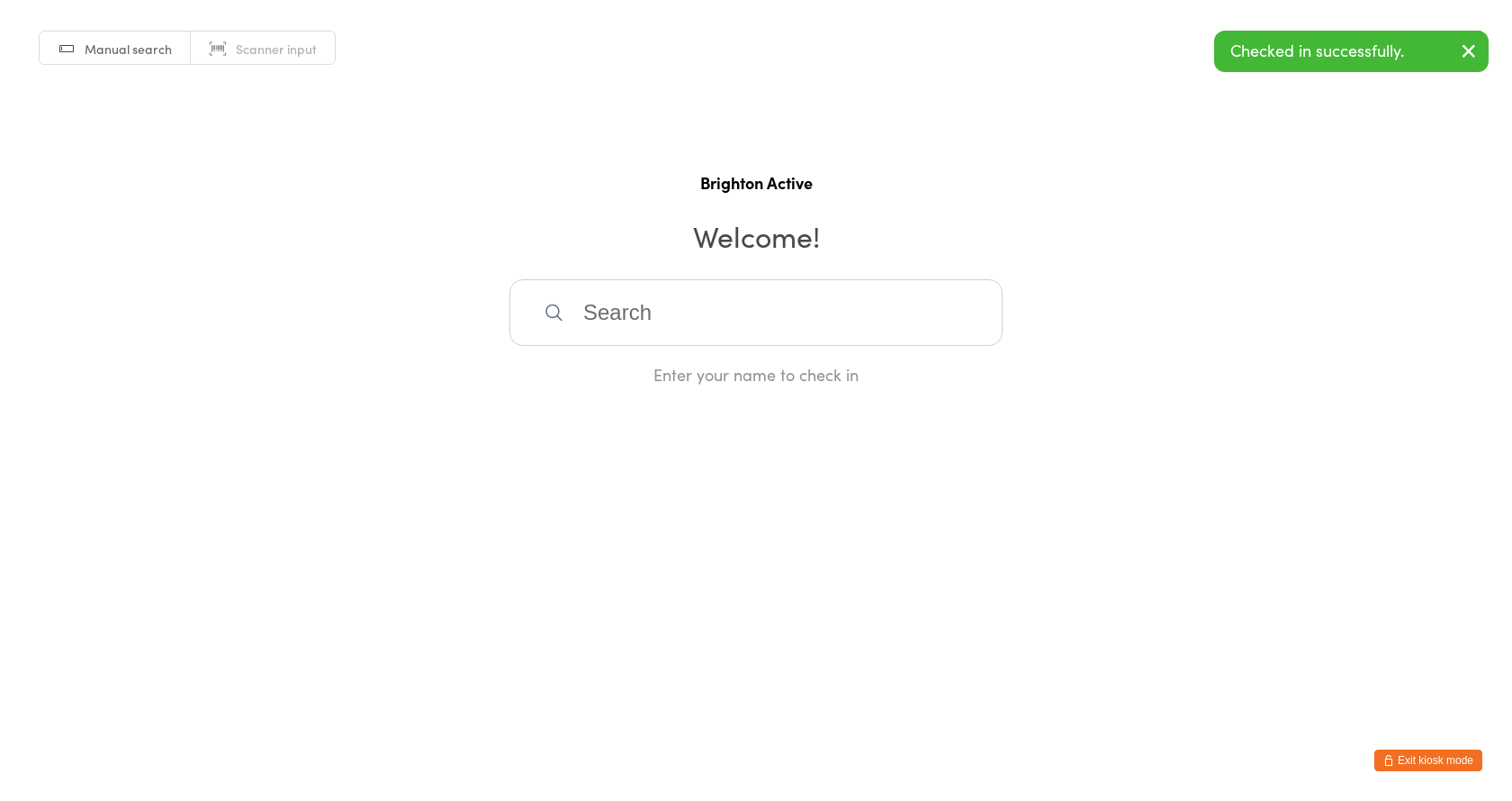
click at [594, 321] on input "search" at bounding box center [755, 312] width 493 height 67
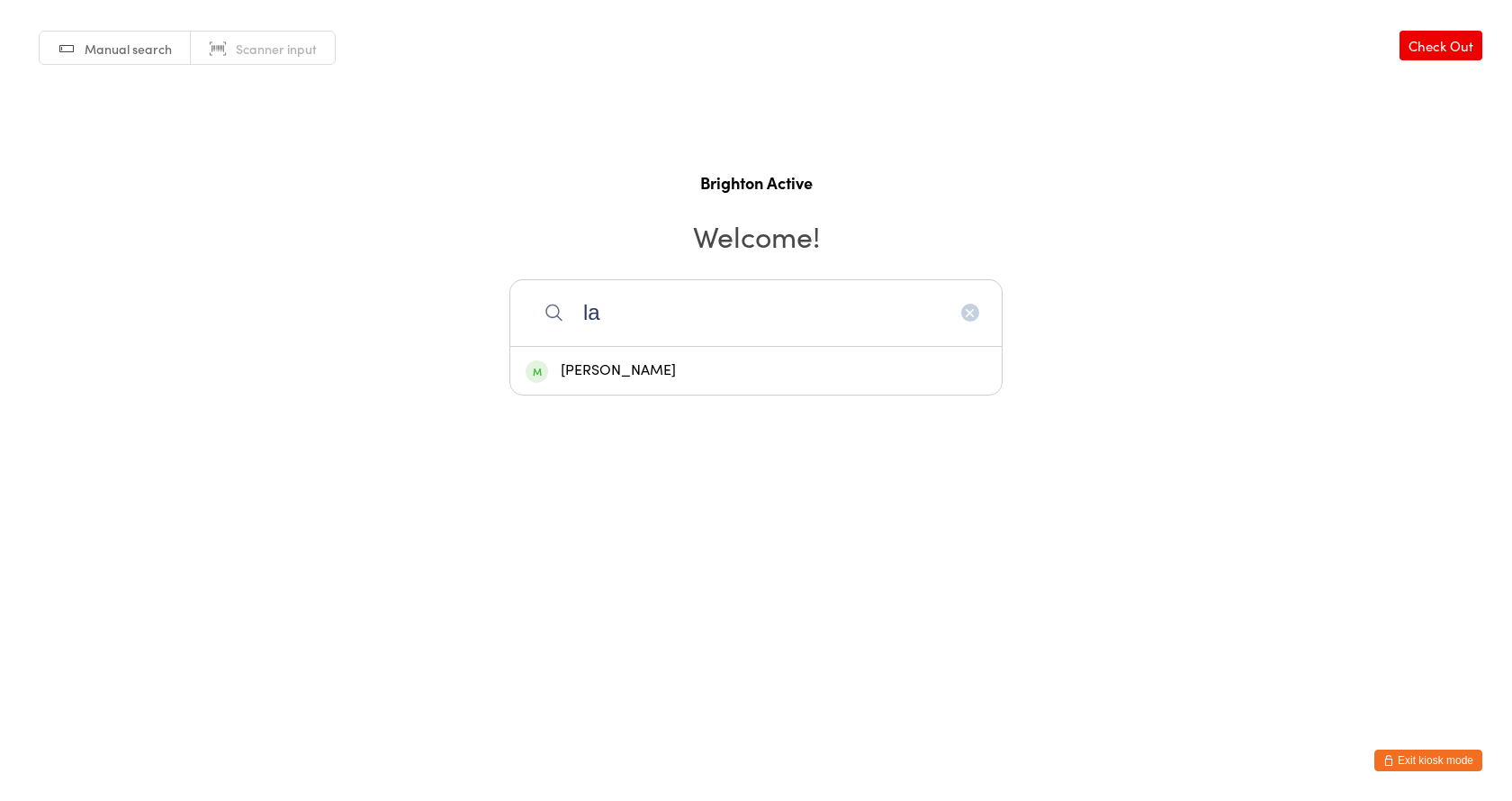
type input "l"
type input "c"
click at [1391, 760] on icon "button" at bounding box center [1388, 759] width 11 height 11
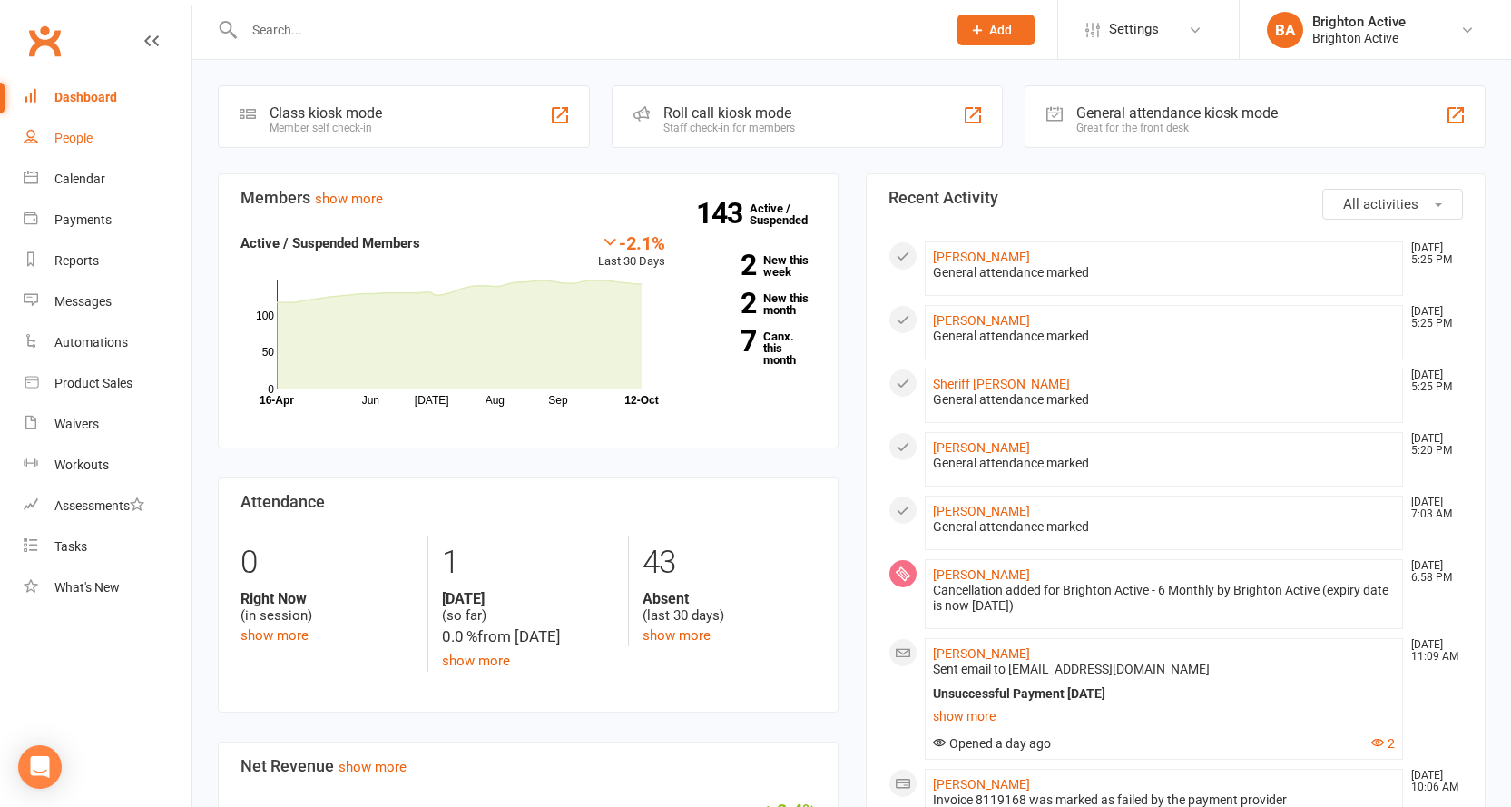
click at [55, 143] on div "People" at bounding box center [73, 138] width 38 height 15
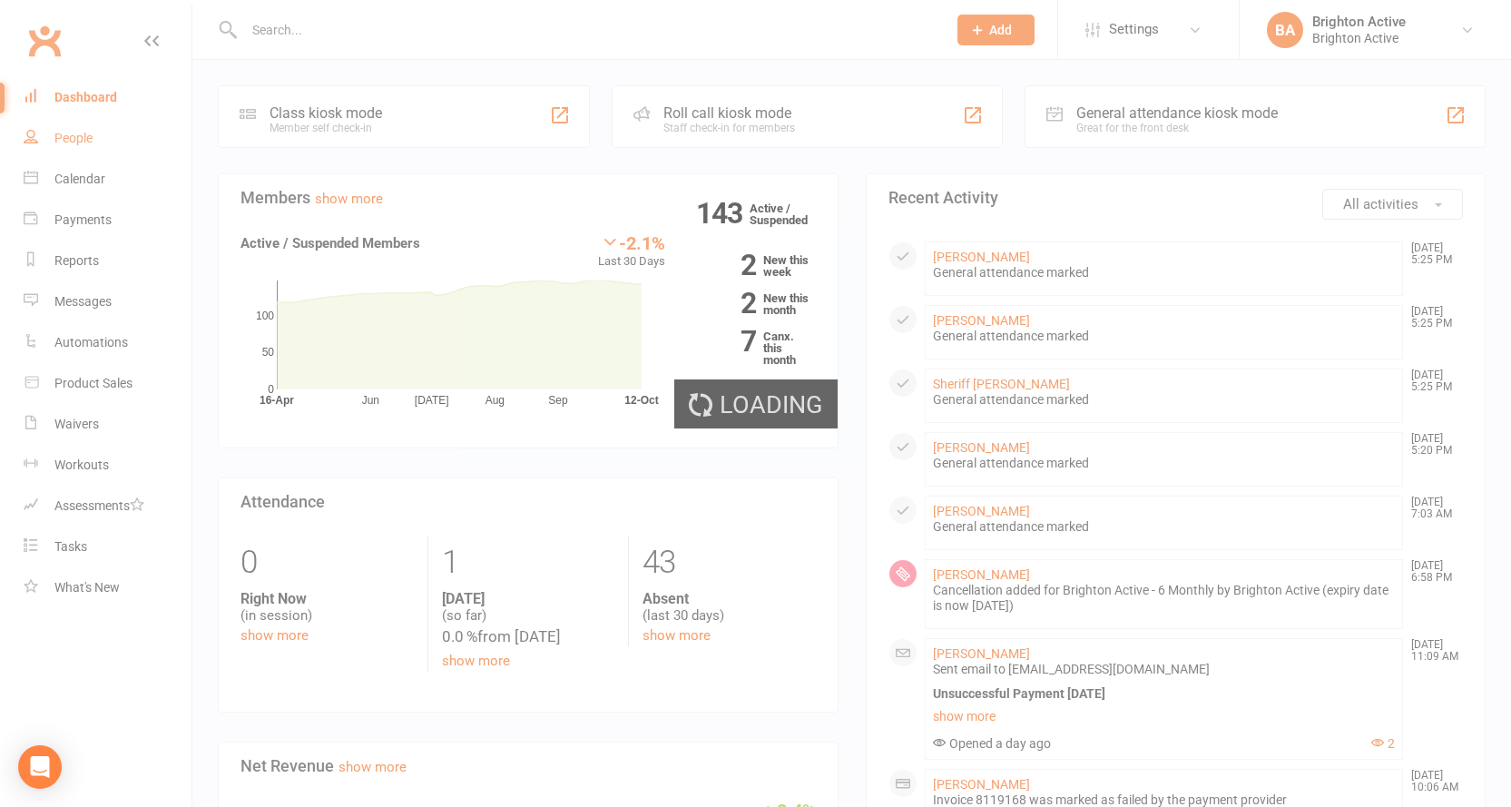
select select "true"
select select "100"
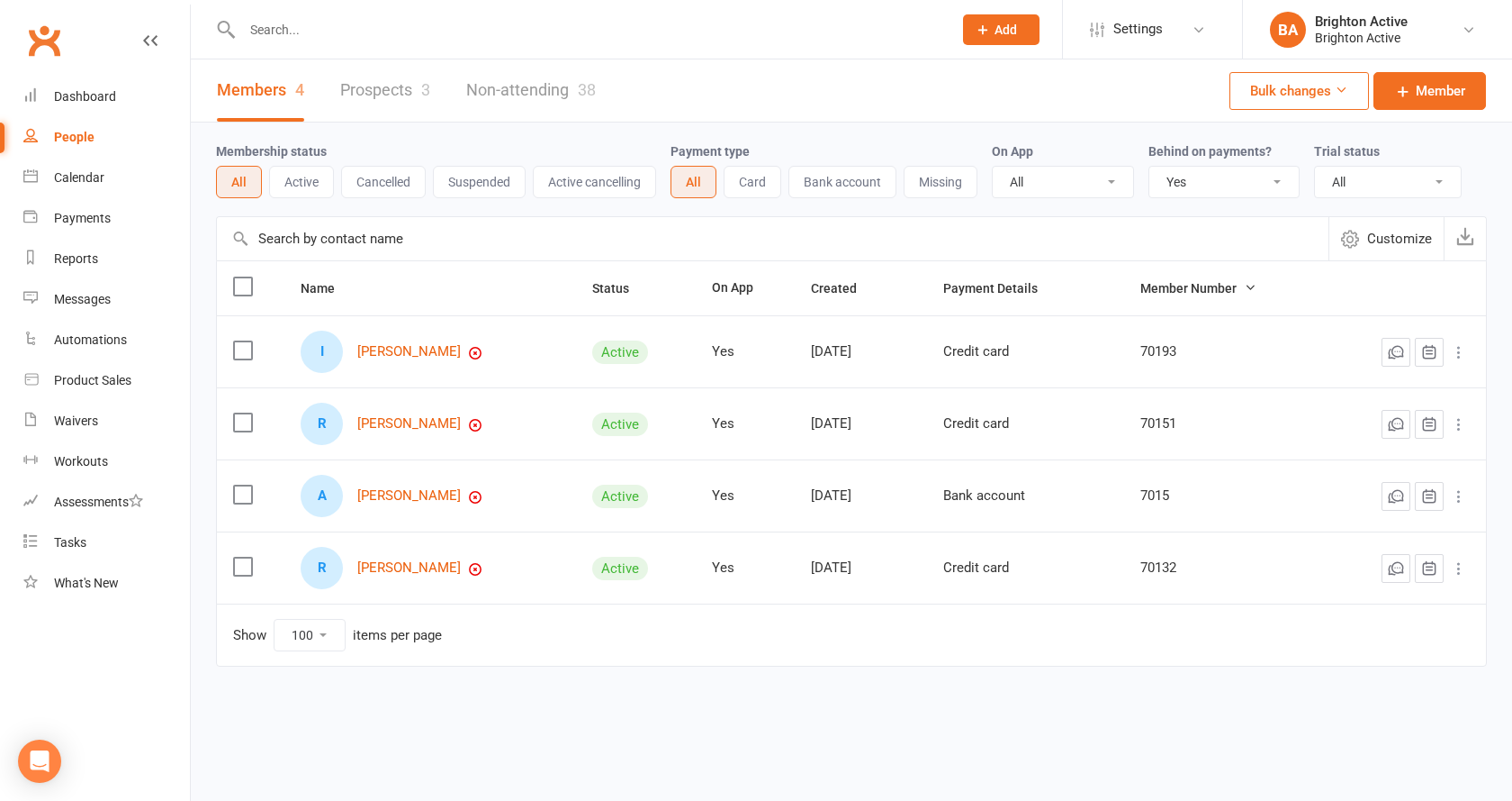
click at [1195, 190] on select "All No Yes" at bounding box center [1224, 182] width 150 height 31
select select
click at [1151, 168] on select "All No Yes" at bounding box center [1224, 182] width 150 height 31
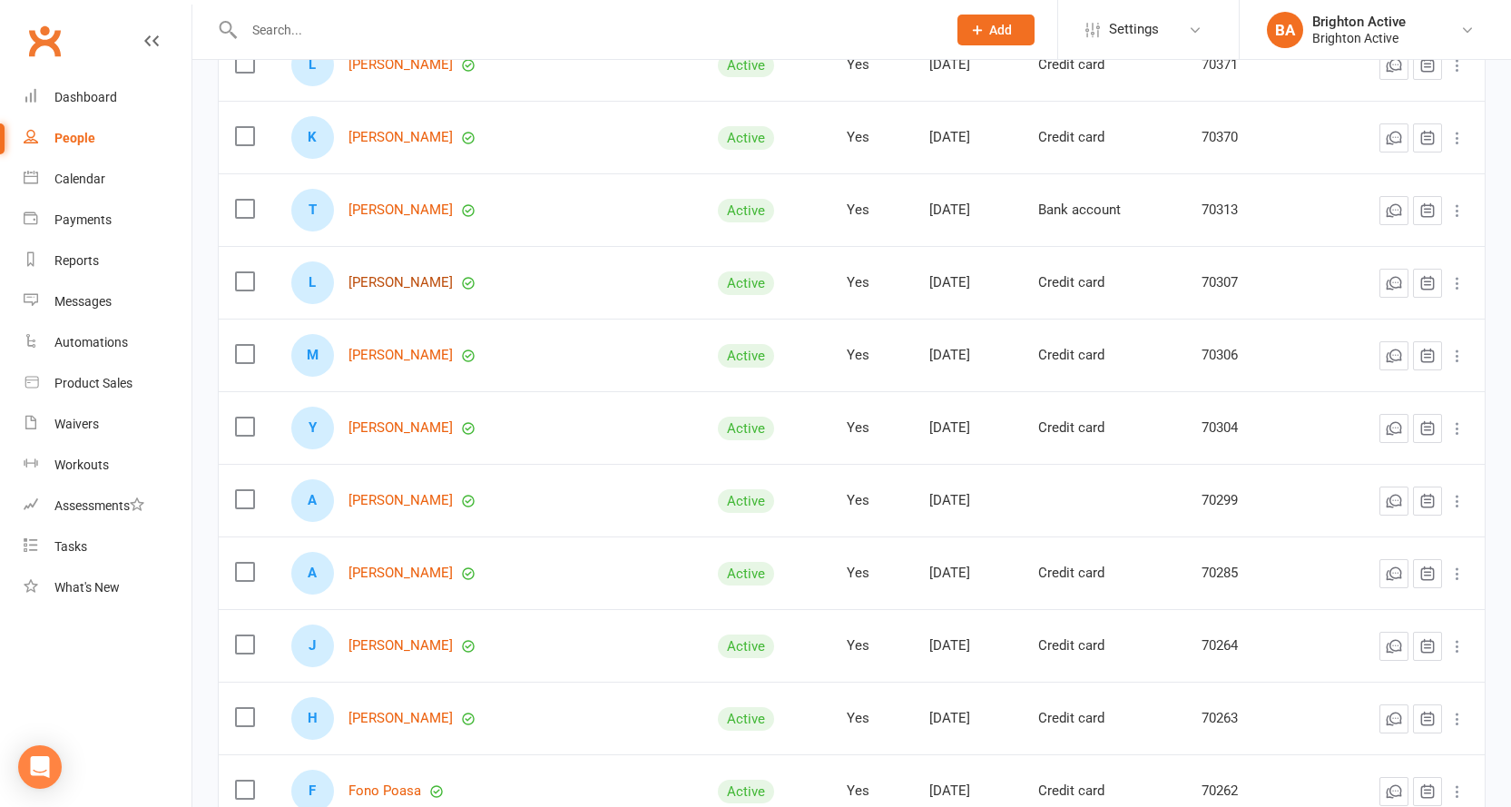
scroll to position [1850, 0]
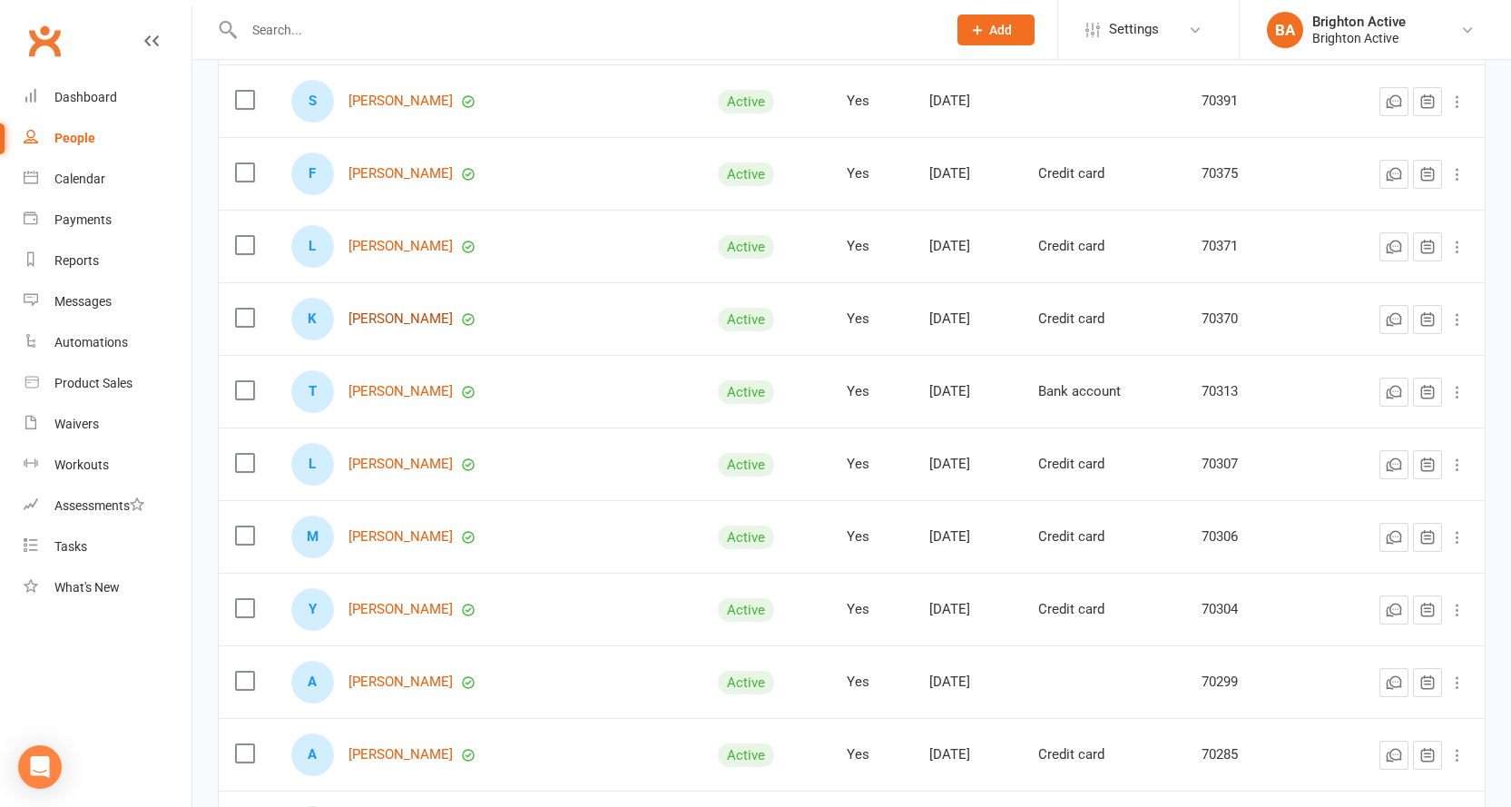
click at [393, 319] on link "Kate Attard" at bounding box center [400, 318] width 104 height 15
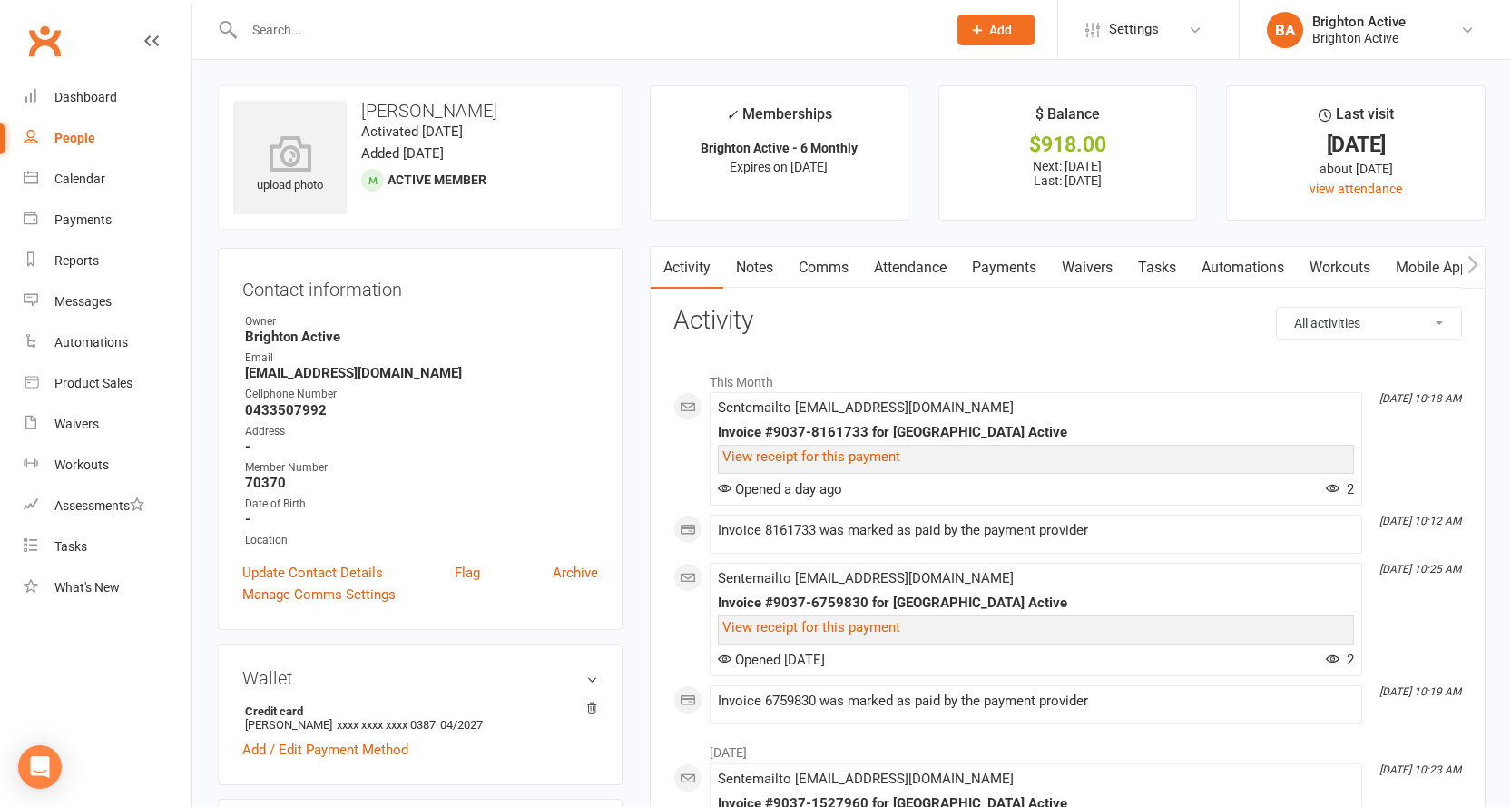
click at [72, 144] on div "People" at bounding box center [74, 138] width 41 height 15
select select "100"
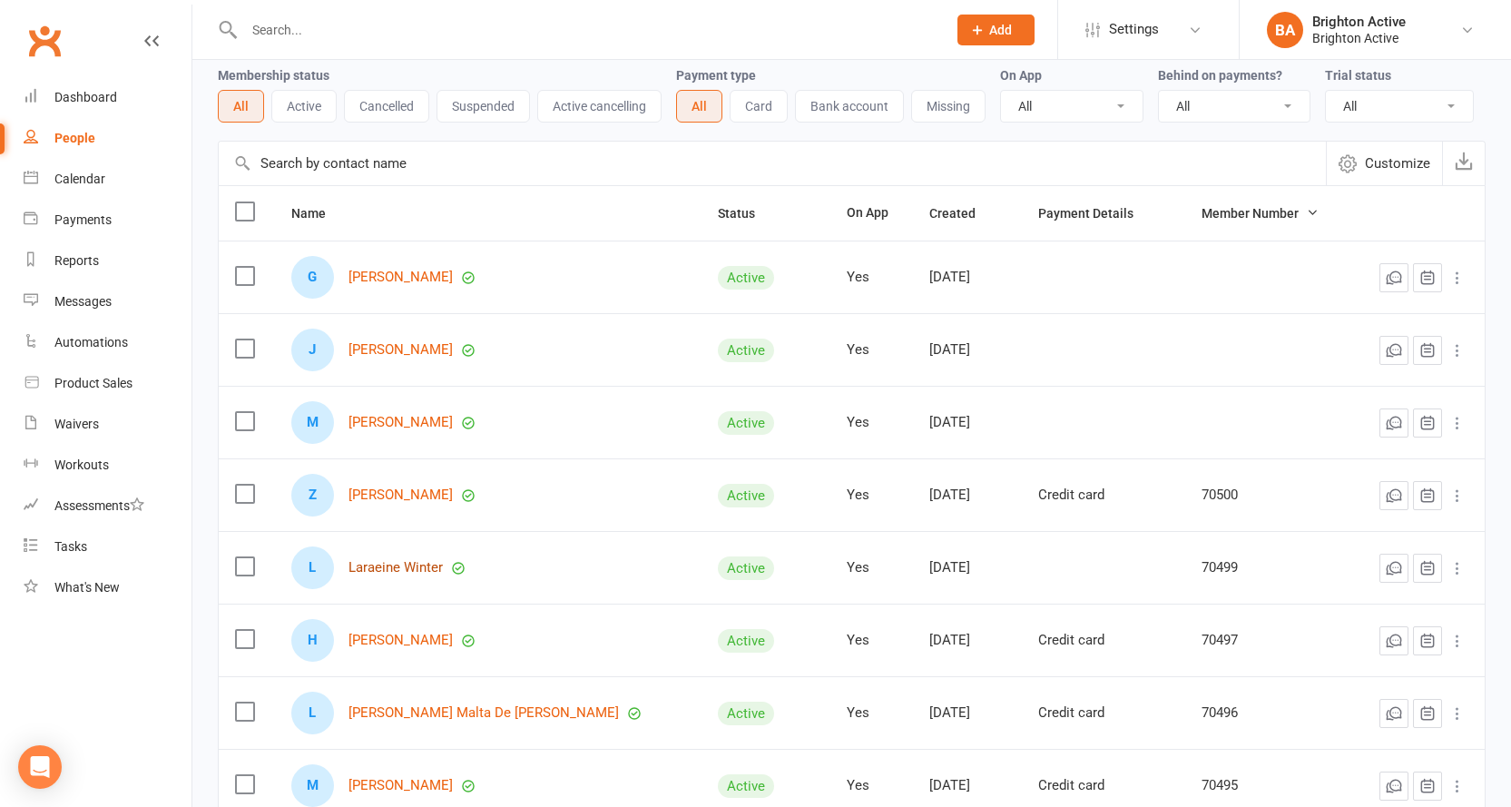
scroll to position [181, 0]
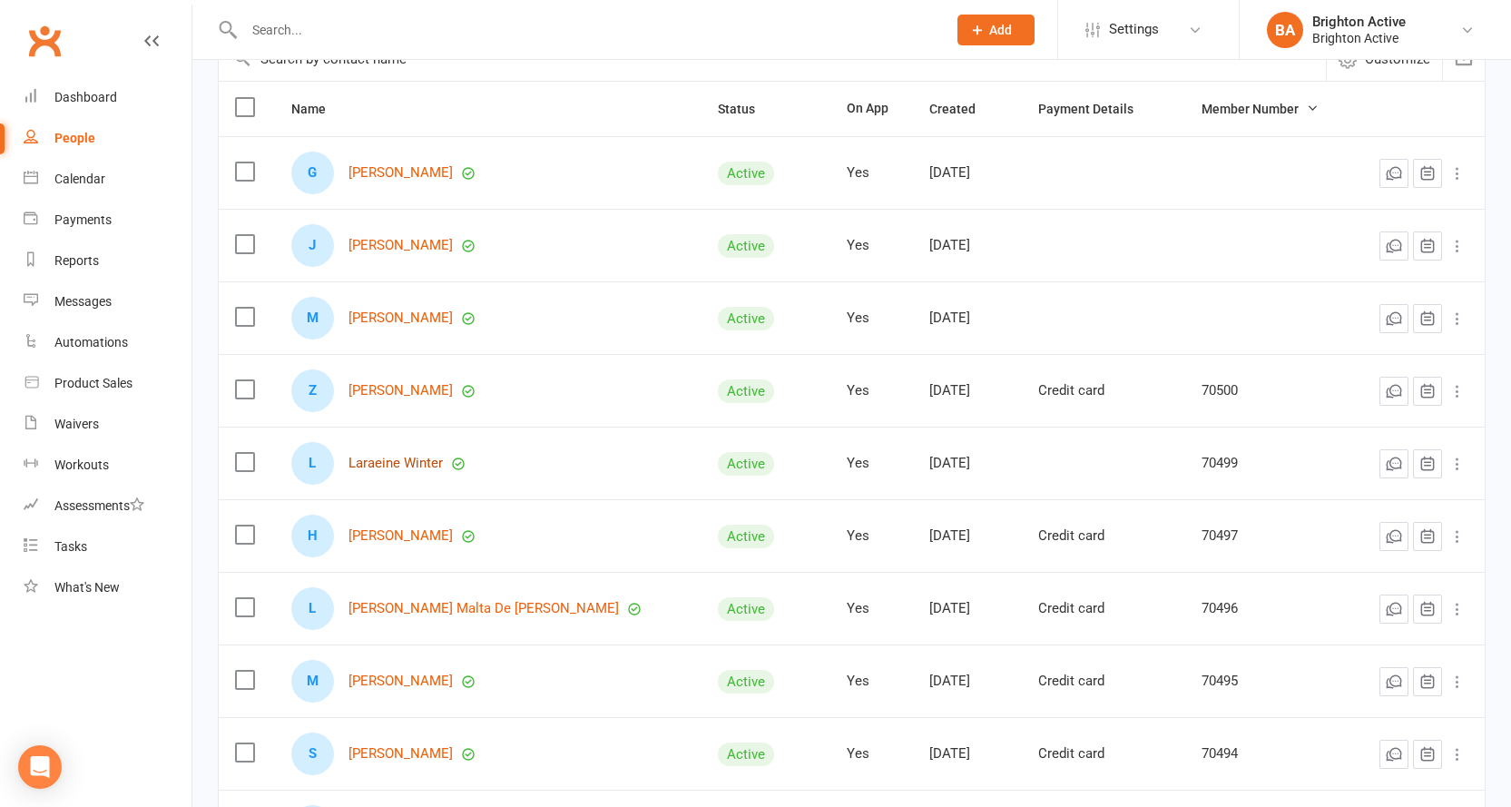
click at [384, 471] on link "Laraeine Winter" at bounding box center [395, 462] width 94 height 15
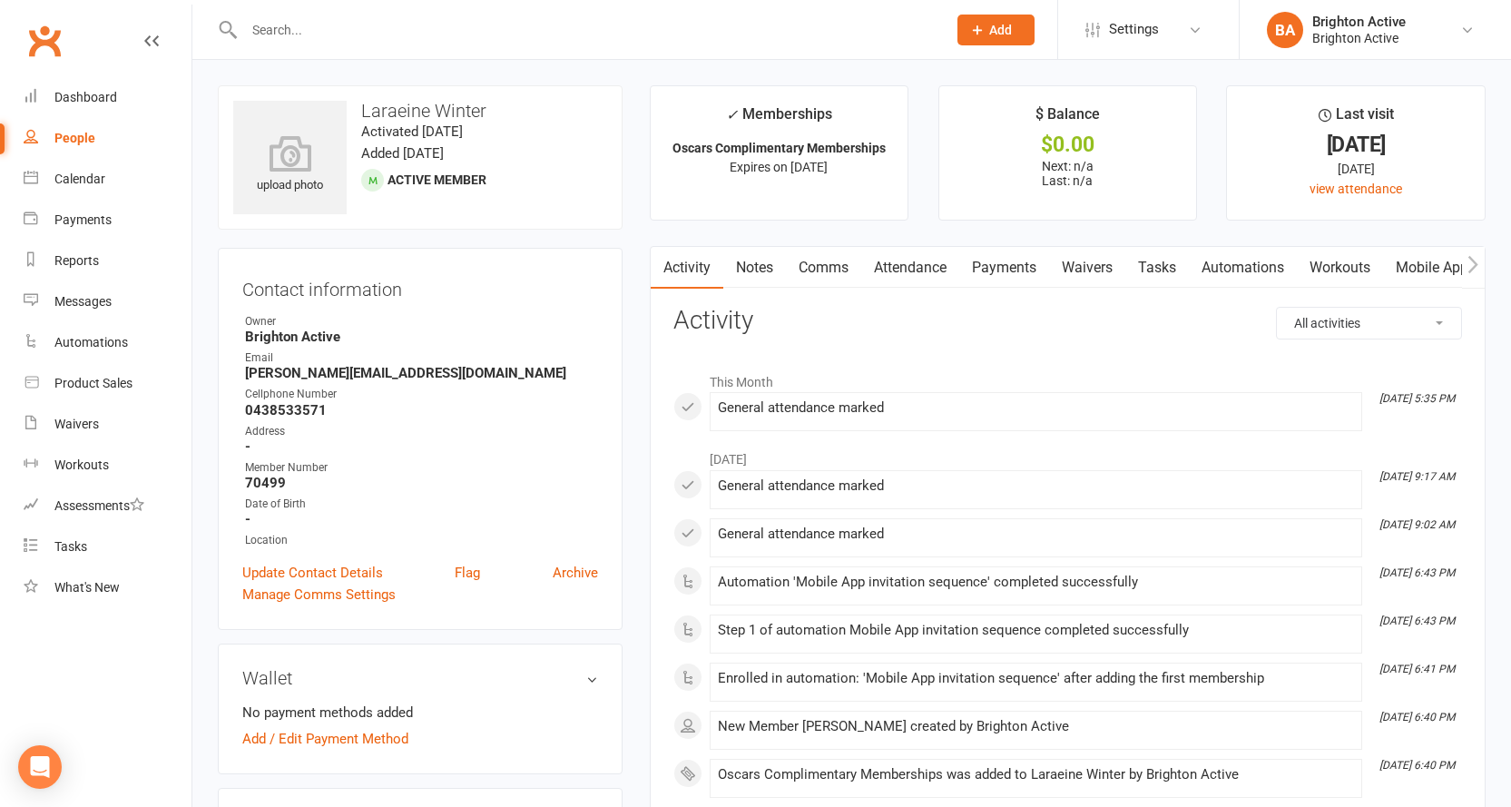
click at [78, 132] on div "People" at bounding box center [74, 138] width 41 height 15
select select "100"
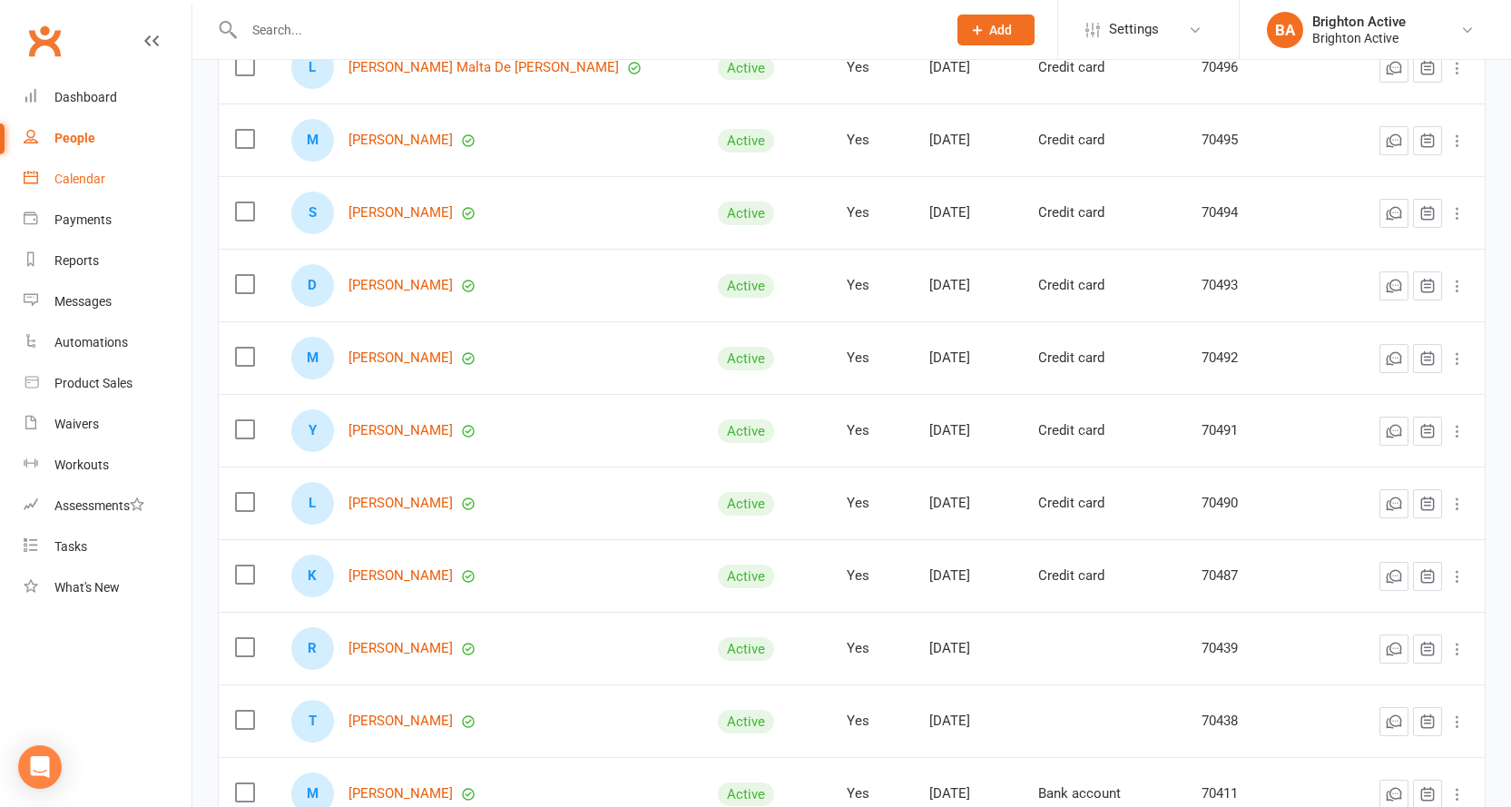
scroll to position [635, 0]
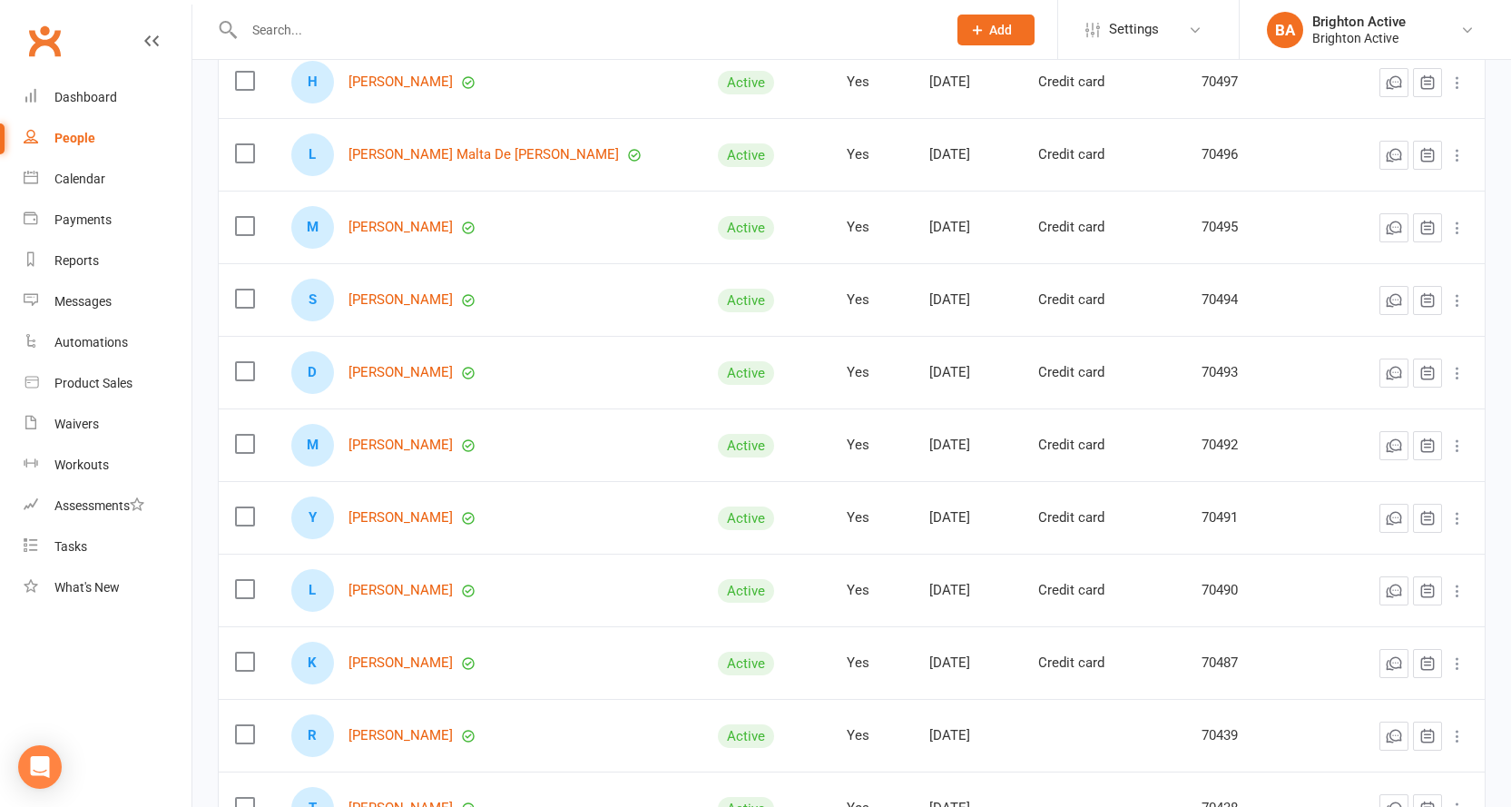
click at [68, 131] on div "People" at bounding box center [74, 138] width 41 height 15
click at [105, 86] on link "Dashboard" at bounding box center [108, 97] width 168 height 41
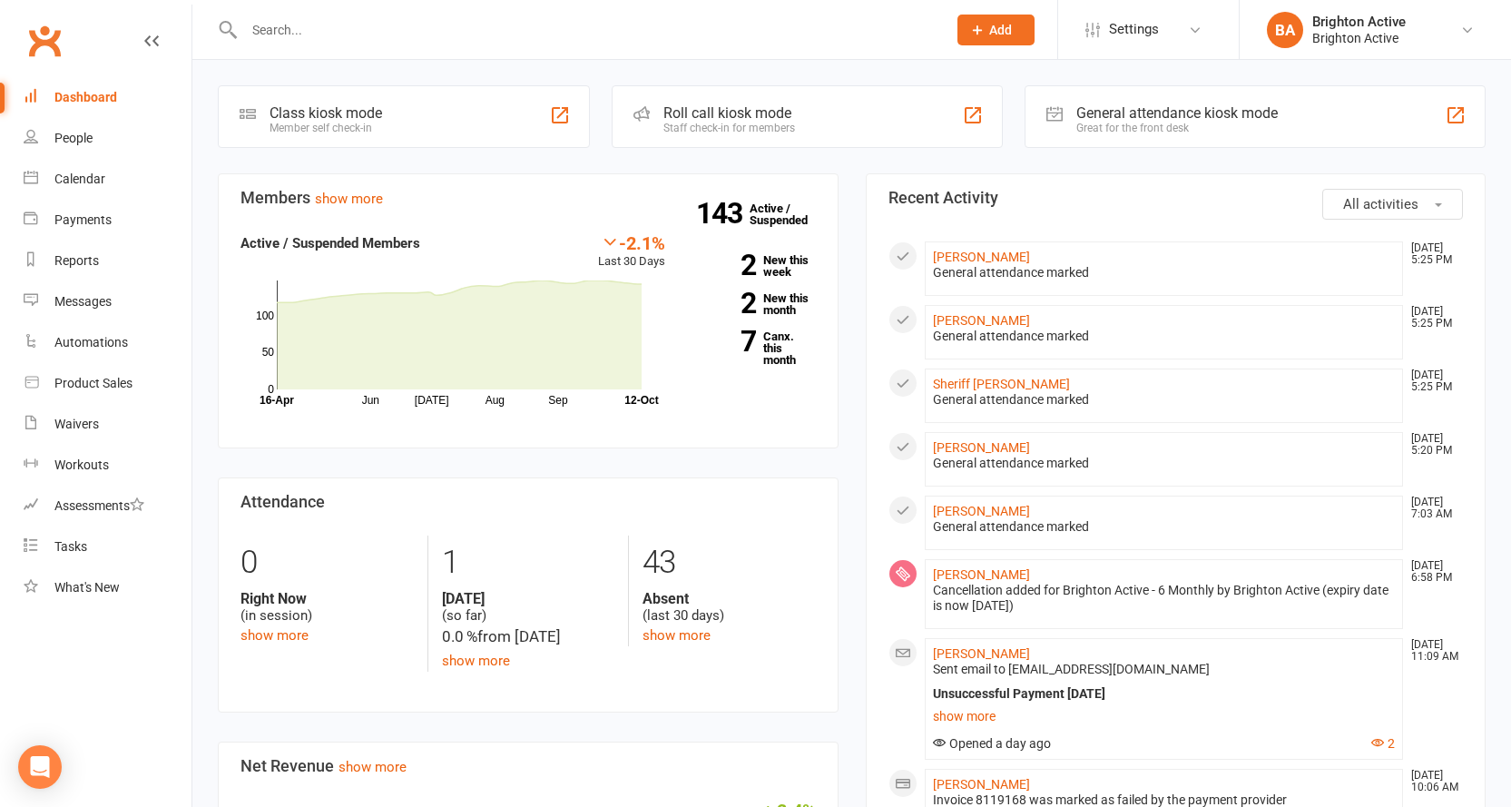
click at [1292, 116] on div "General attendance kiosk mode Great for the front desk" at bounding box center [1254, 116] width 461 height 63
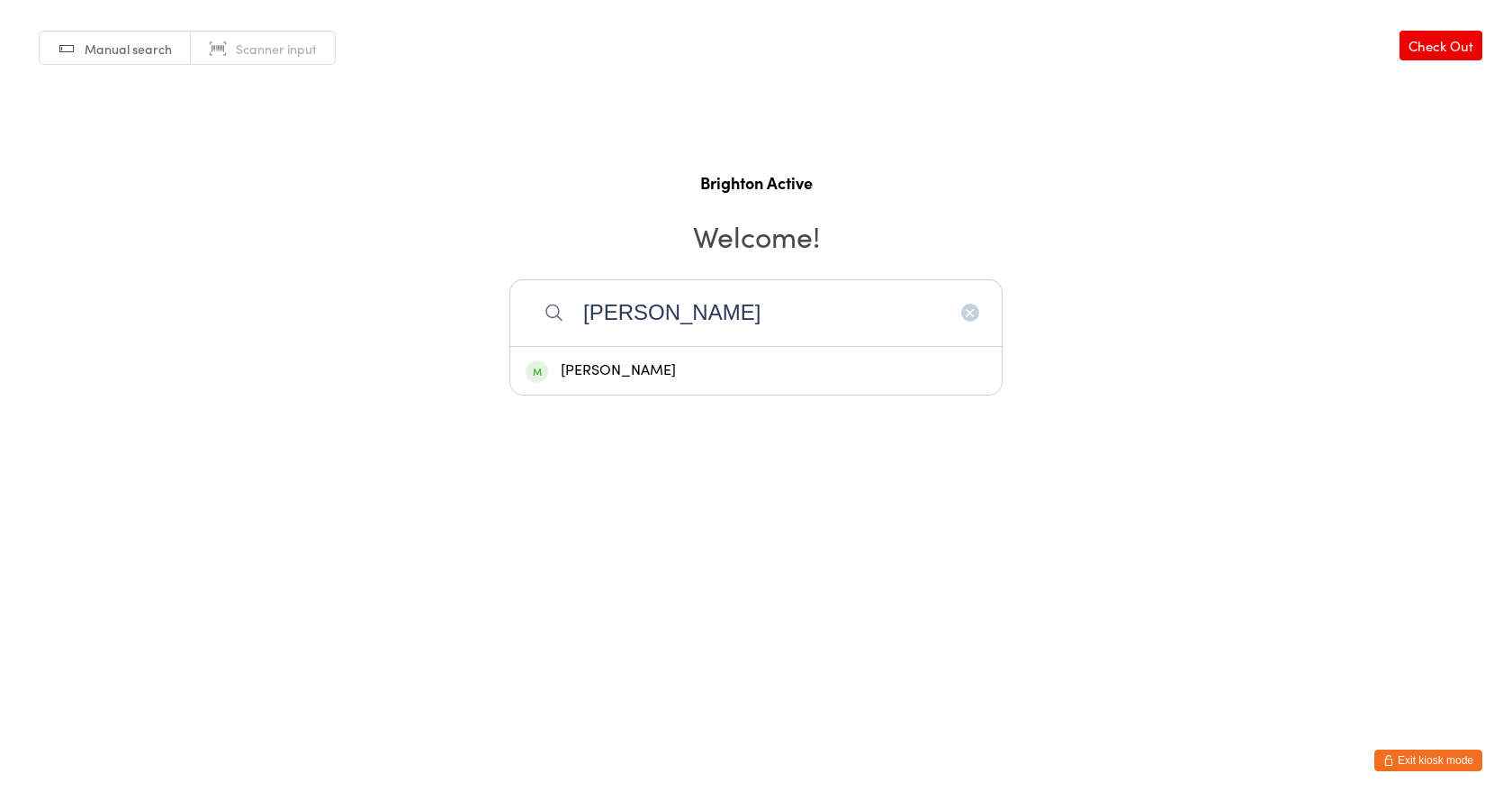
type input "[PERSON_NAME]"
click at [703, 372] on div "[PERSON_NAME]" at bounding box center [756, 370] width 461 height 24
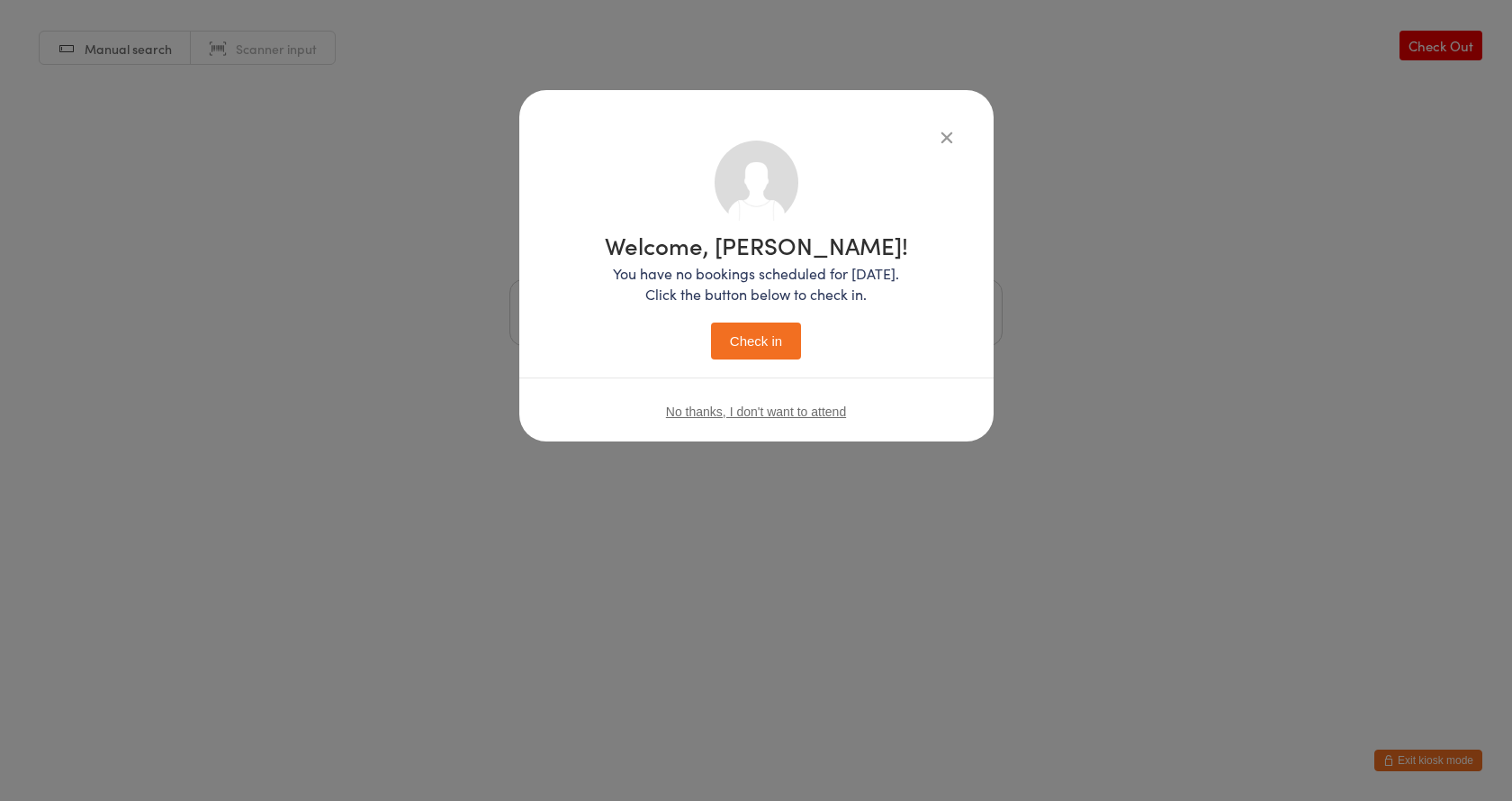
click at [723, 340] on button "Check in" at bounding box center [756, 340] width 90 height 37
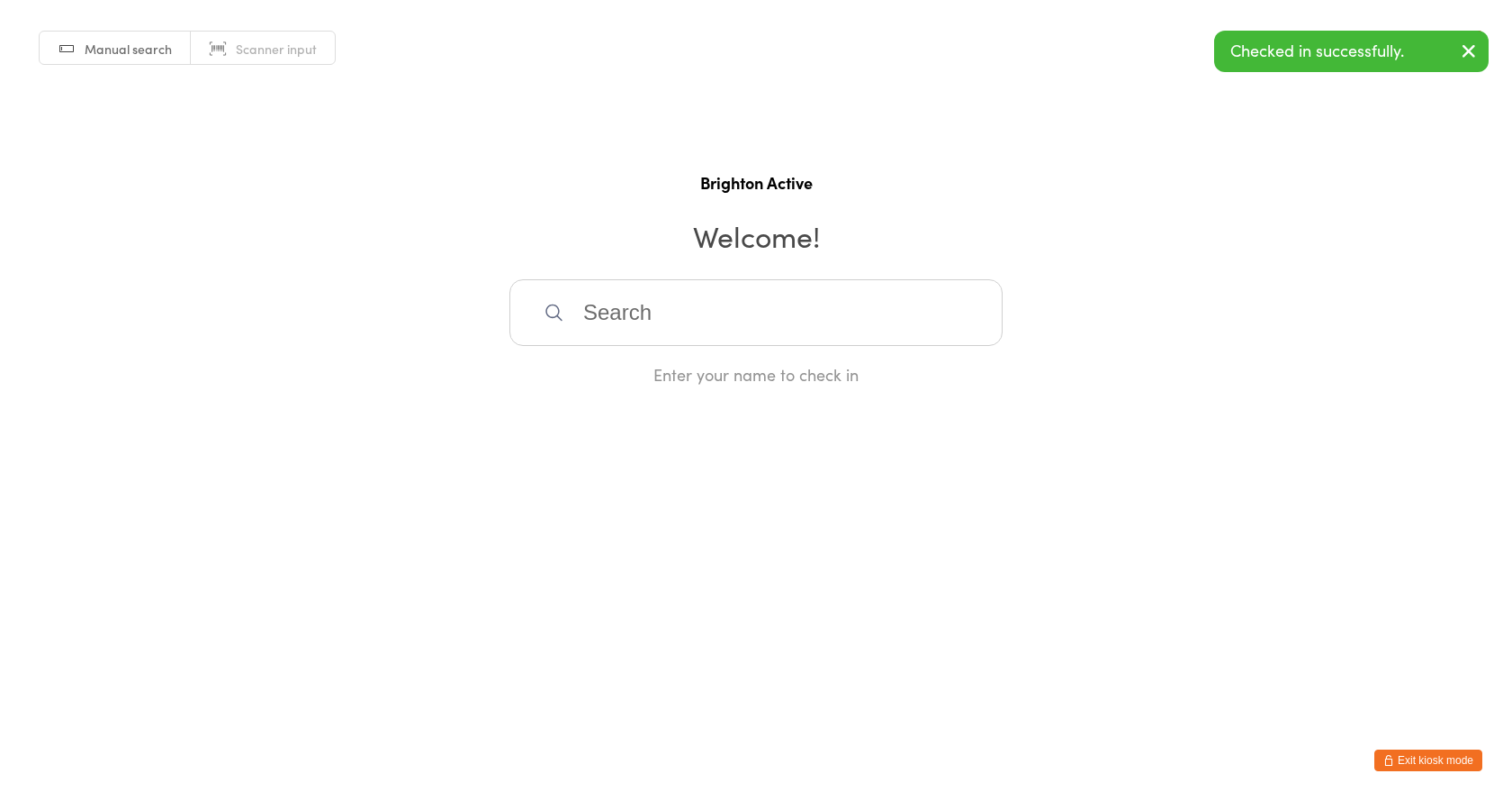
click at [615, 310] on input "search" at bounding box center [755, 312] width 493 height 67
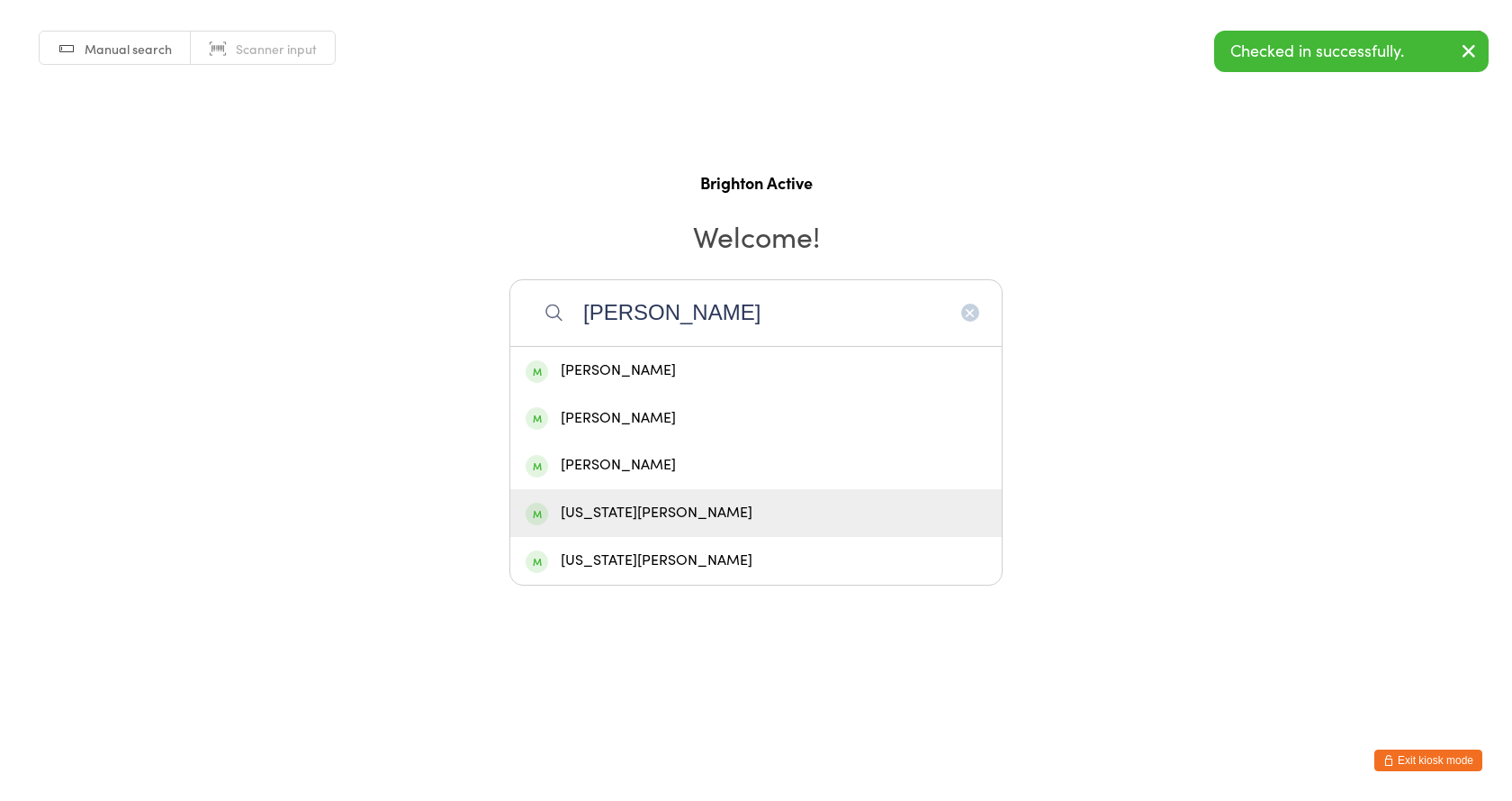
type input "[PERSON_NAME]"
click at [682, 510] on div "[US_STATE][PERSON_NAME]" at bounding box center [756, 512] width 461 height 24
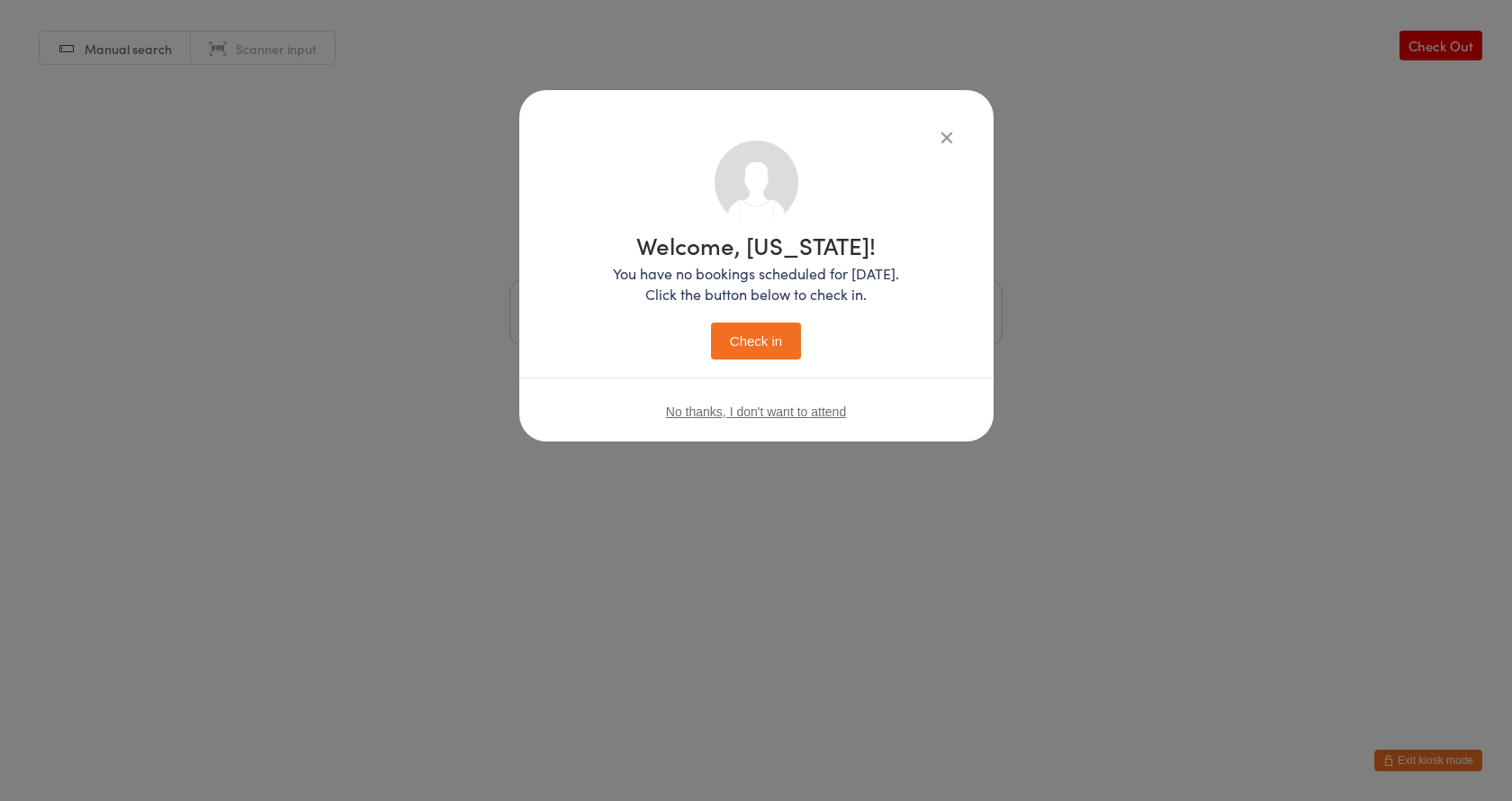
click at [775, 339] on button "Check in" at bounding box center [756, 340] width 90 height 37
